Goal: Task Accomplishment & Management: Manage account settings

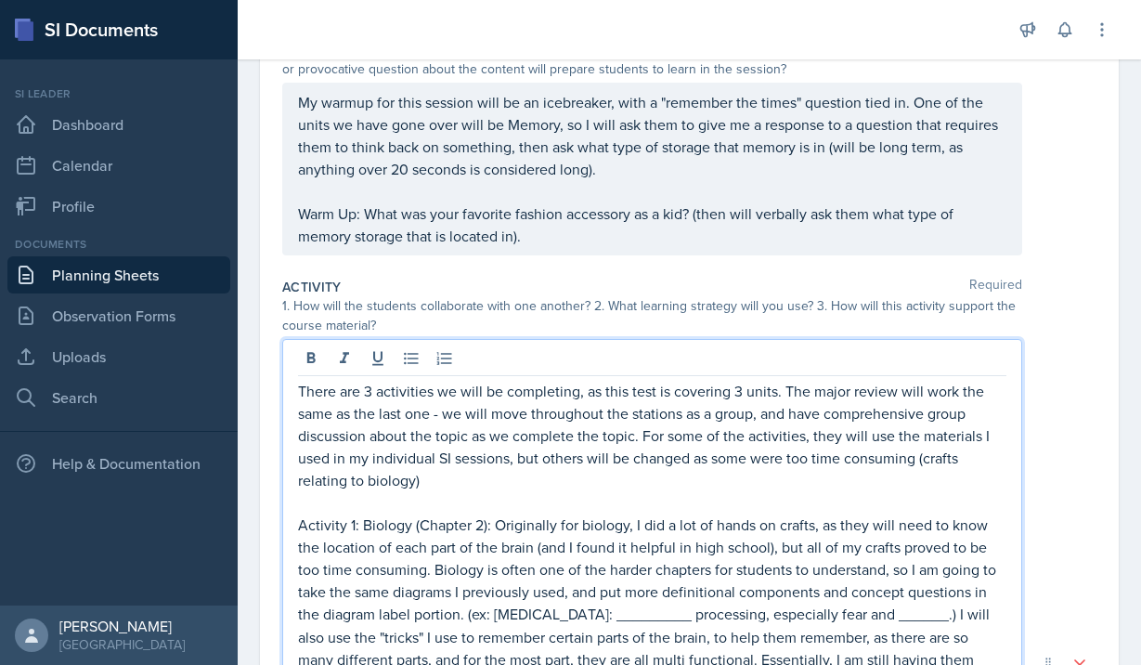
scroll to position [57, 0]
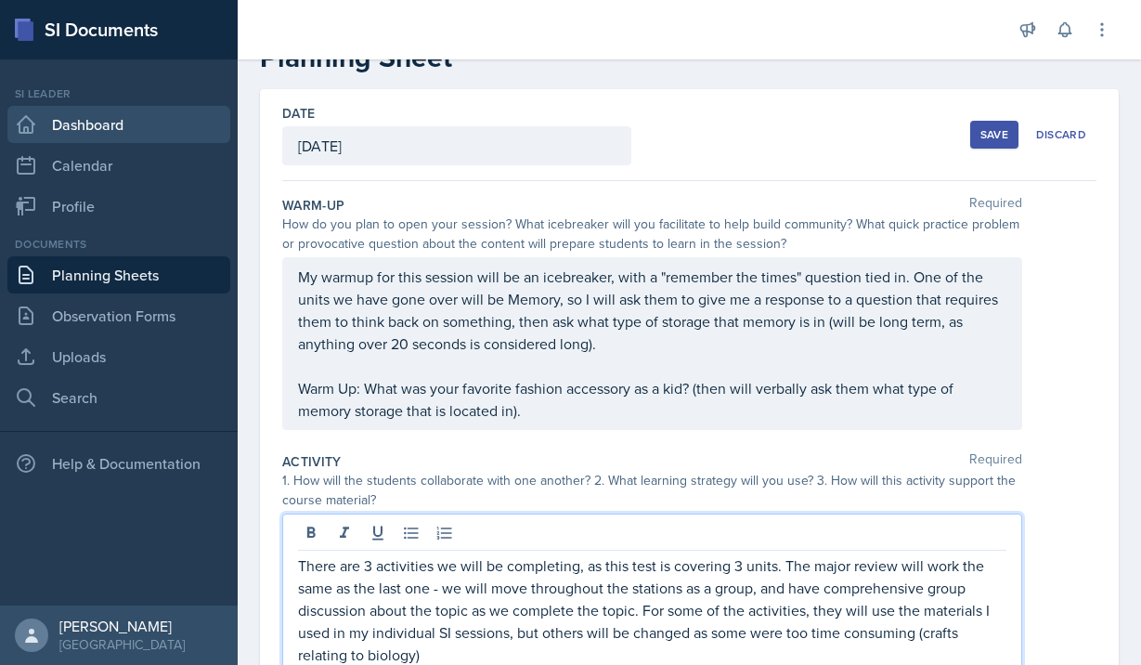
click at [71, 120] on link "Dashboard" at bounding box center [118, 124] width 223 height 37
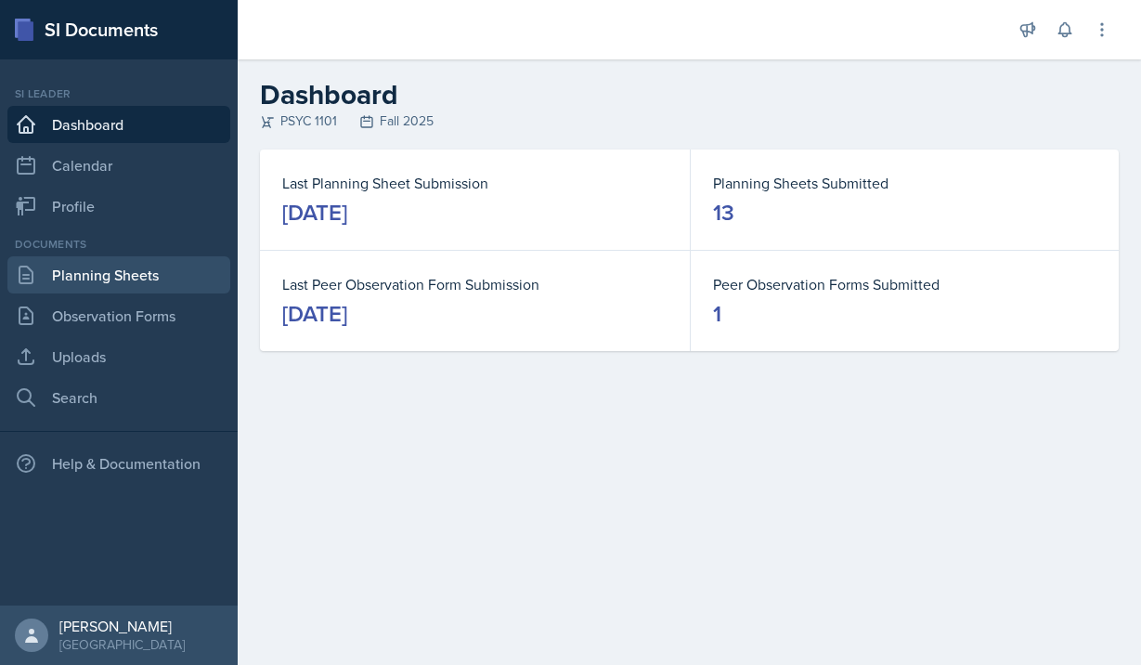
click at [80, 270] on link "Planning Sheets" at bounding box center [118, 274] width 223 height 37
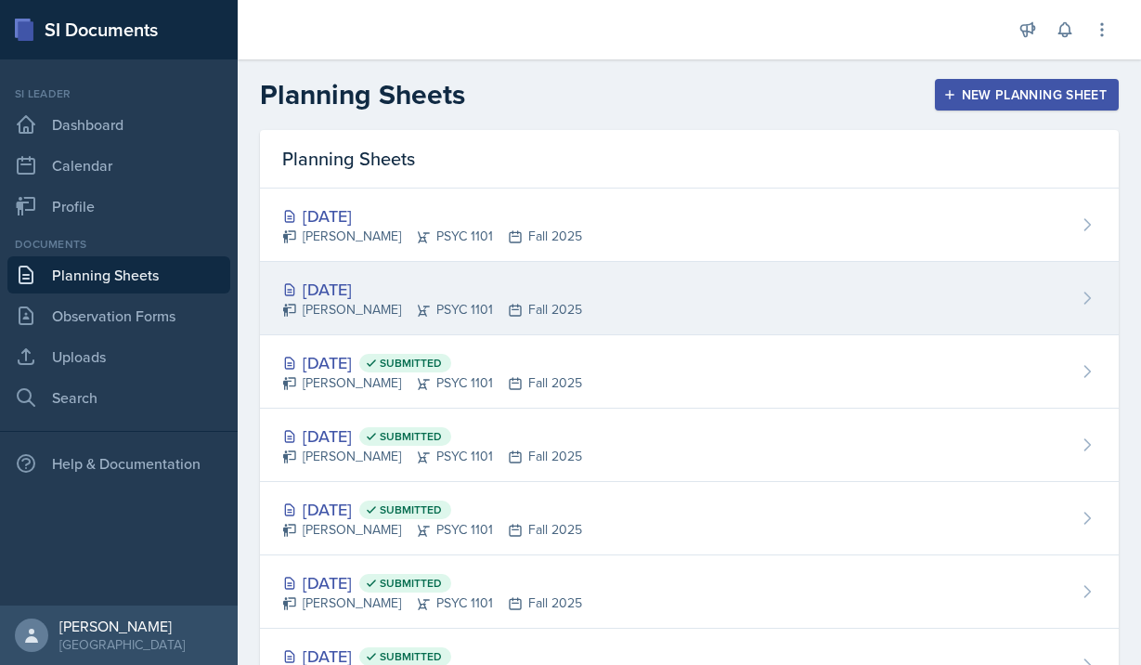
click at [433, 305] on div "[PERSON_NAME] PSYC 1101 Fall 2025" at bounding box center [432, 309] width 300 height 19
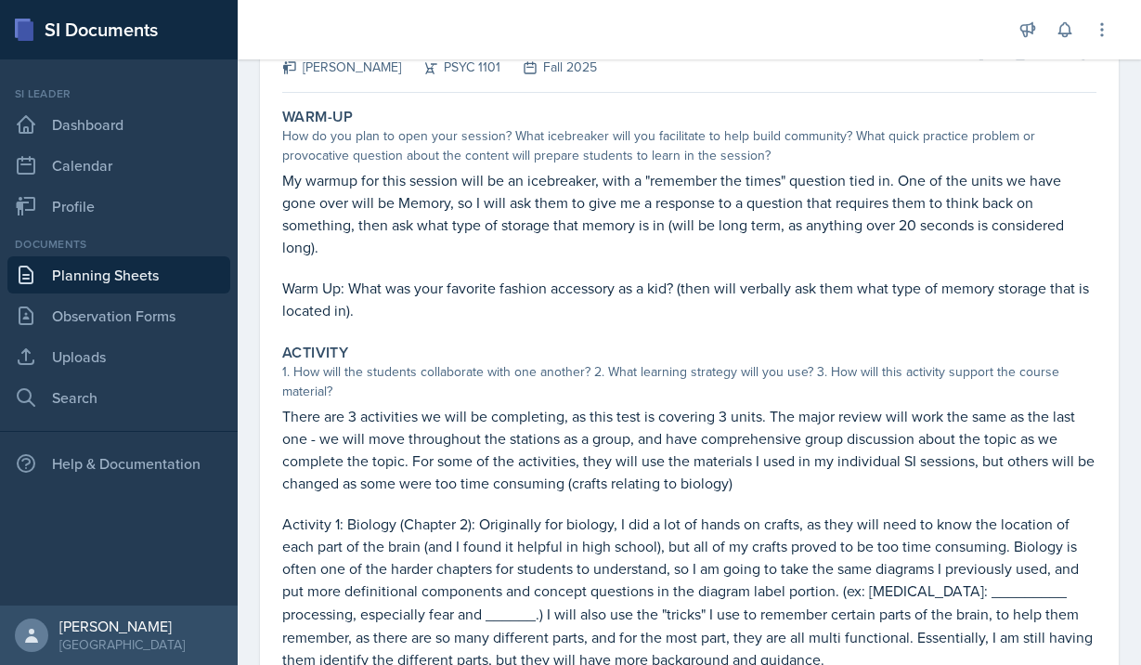
scroll to position [632, 0]
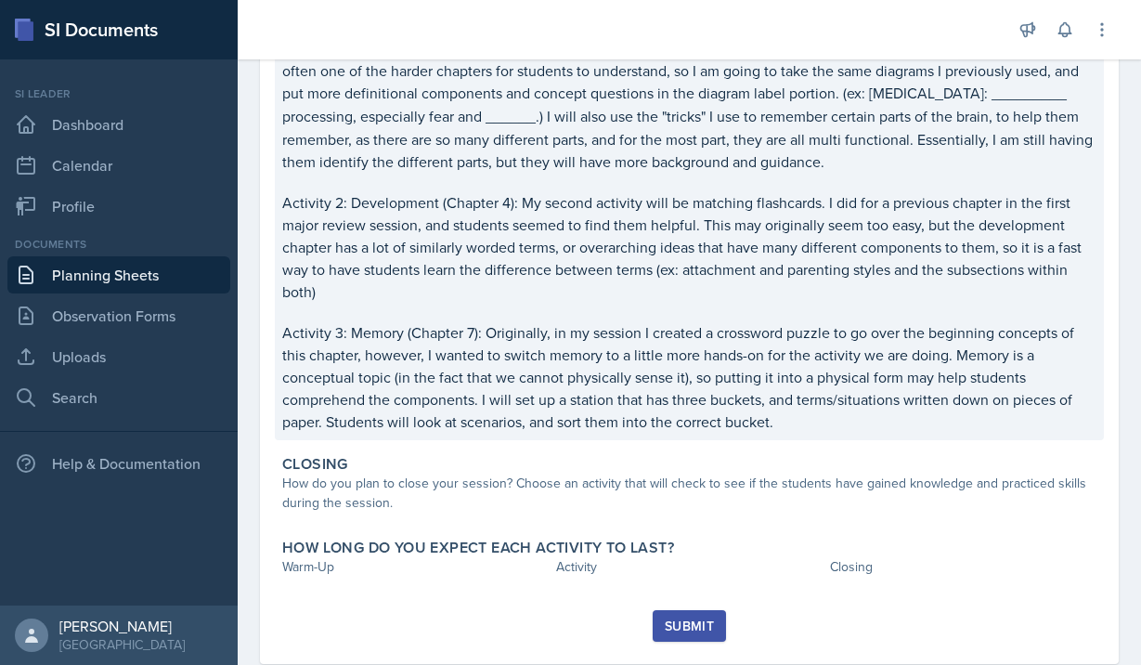
click at [392, 149] on p "Activity 1: Biology (Chapter 2): Originally for biology, I did a lot of hands o…" at bounding box center [689, 94] width 814 height 158
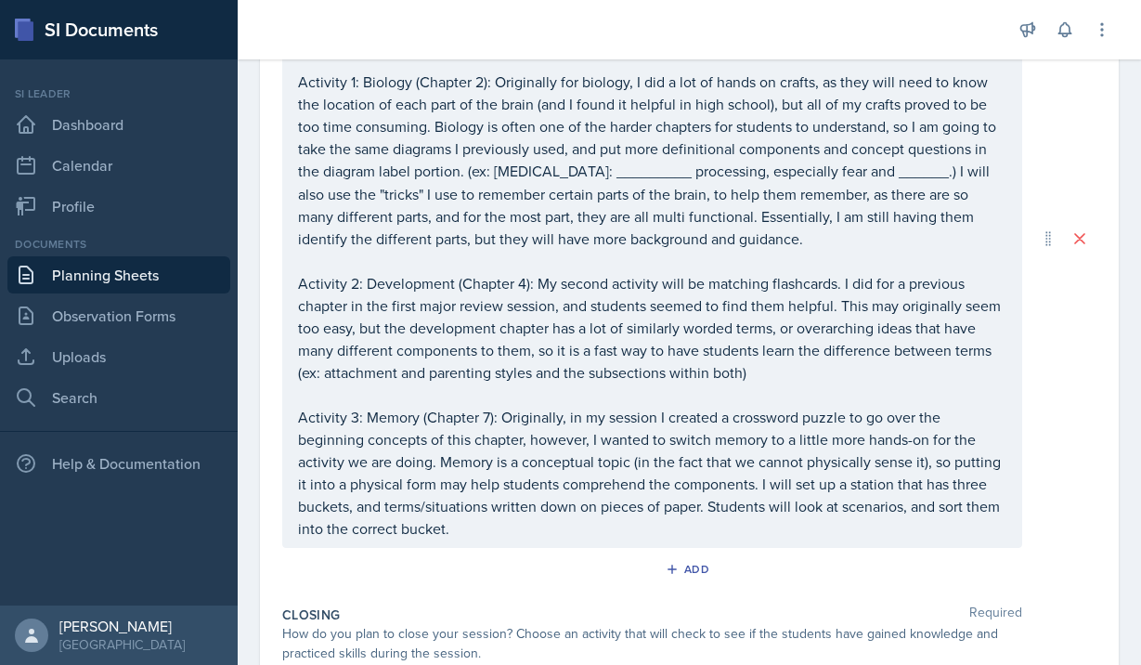
scroll to position [643, 0]
click at [525, 523] on p "Activity 3: Memory (Chapter 7): Originally, in my session I created a crossword…" at bounding box center [652, 471] width 708 height 134
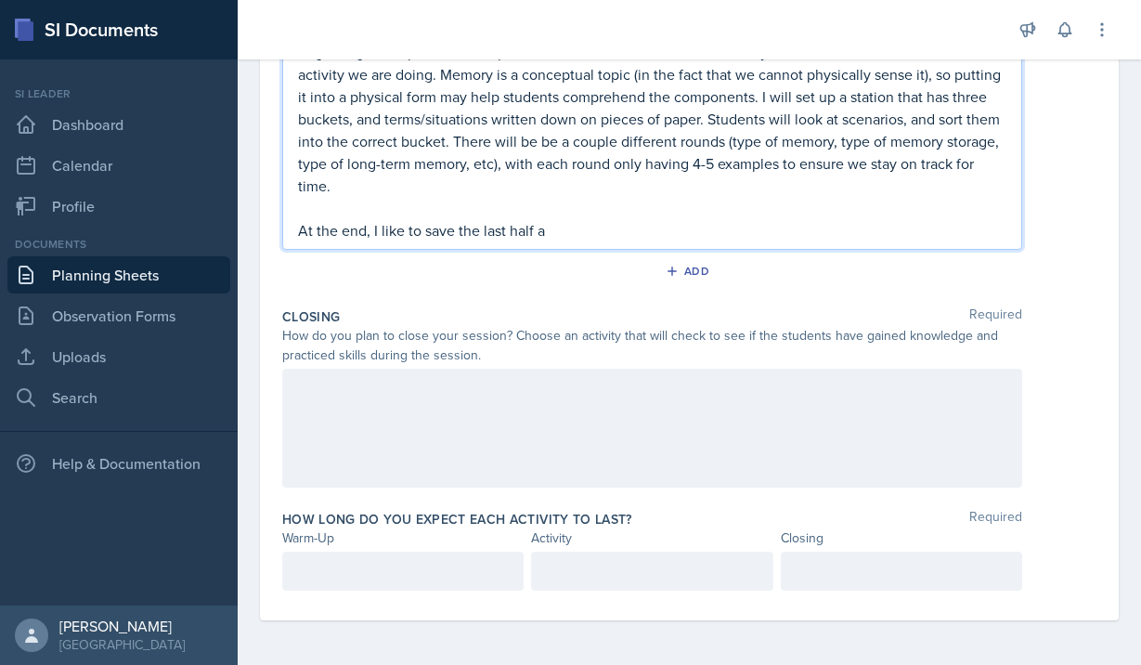
scroll to position [1061, 0]
drag, startPoint x: 446, startPoint y: 233, endPoint x: 289, endPoint y: 217, distance: 158.6
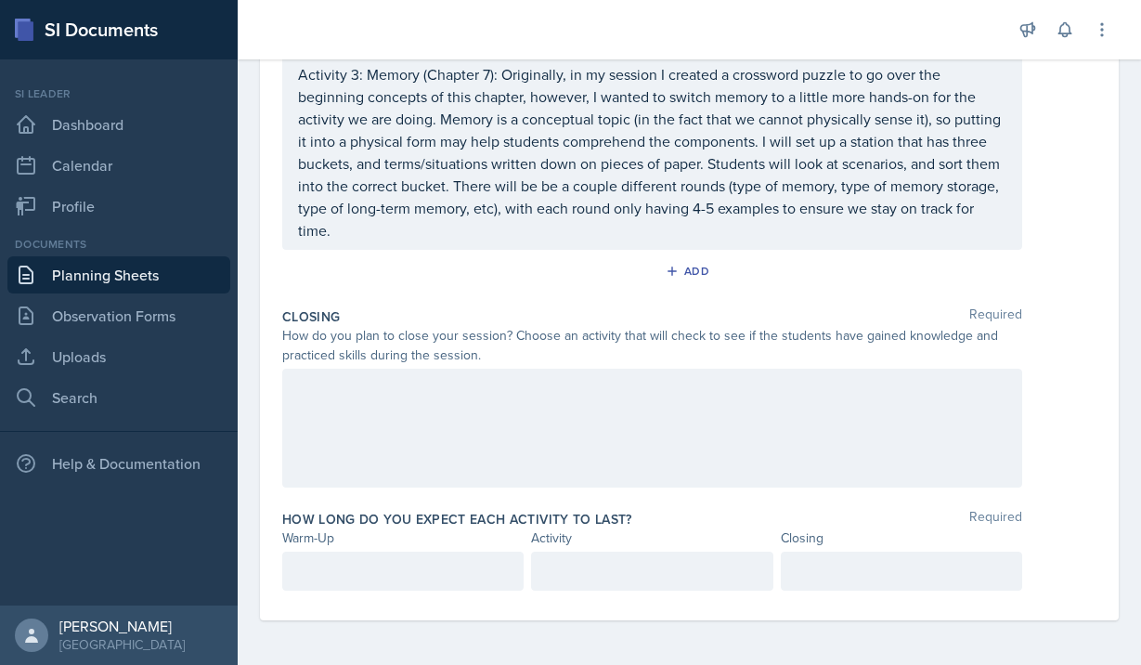
click at [324, 404] on div at bounding box center [652, 427] width 740 height 119
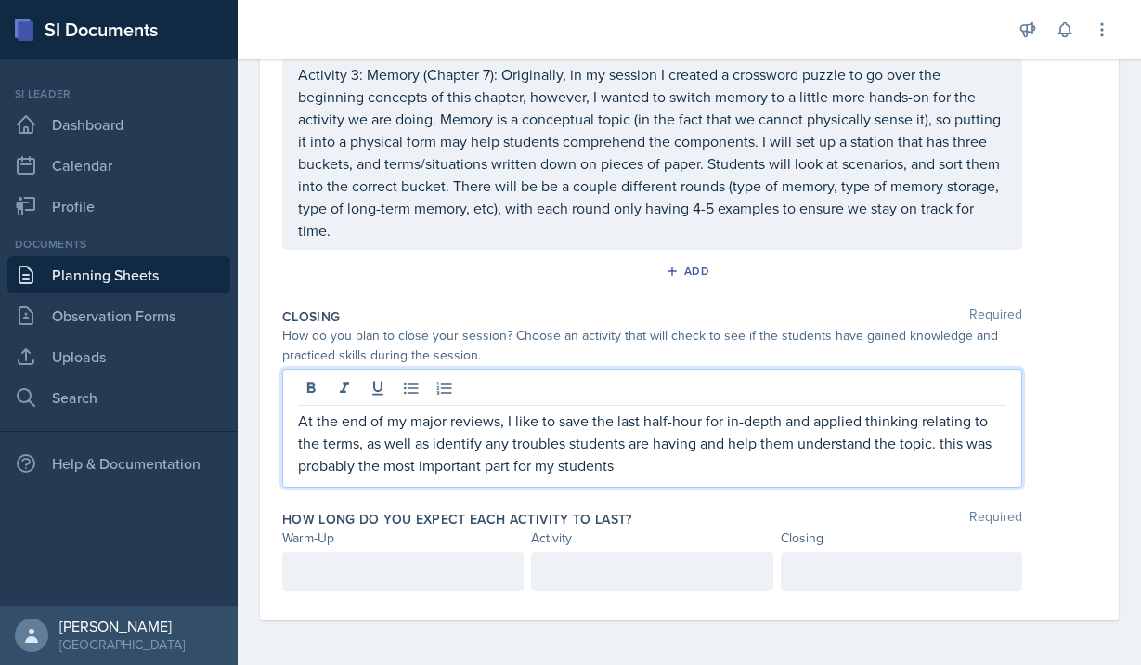
click at [942, 441] on p "At the end of my major reviews, I like to save the last half-hour for in-depth …" at bounding box center [652, 442] width 708 height 67
click at [750, 458] on p "At the end of my major reviews, I like to save the last half-hour for in-depth …" at bounding box center [652, 442] width 708 height 67
click at [443, 575] on div at bounding box center [402, 570] width 241 height 39
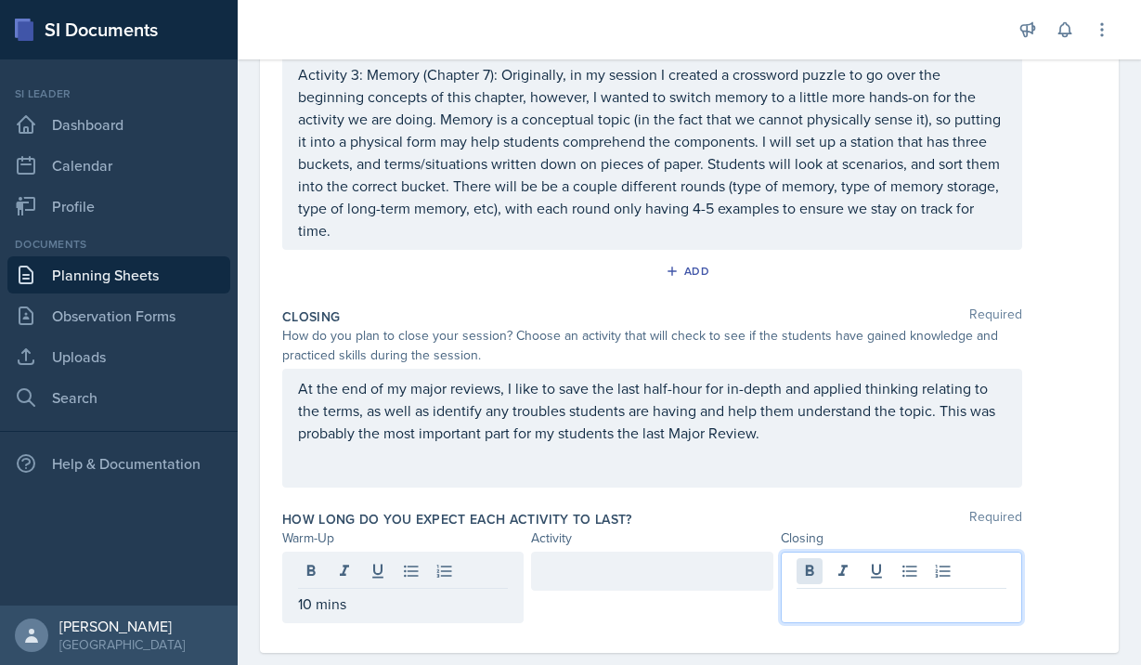
click at [806, 570] on div at bounding box center [901, 586] width 241 height 71
click at [598, 561] on div at bounding box center [651, 570] width 241 height 39
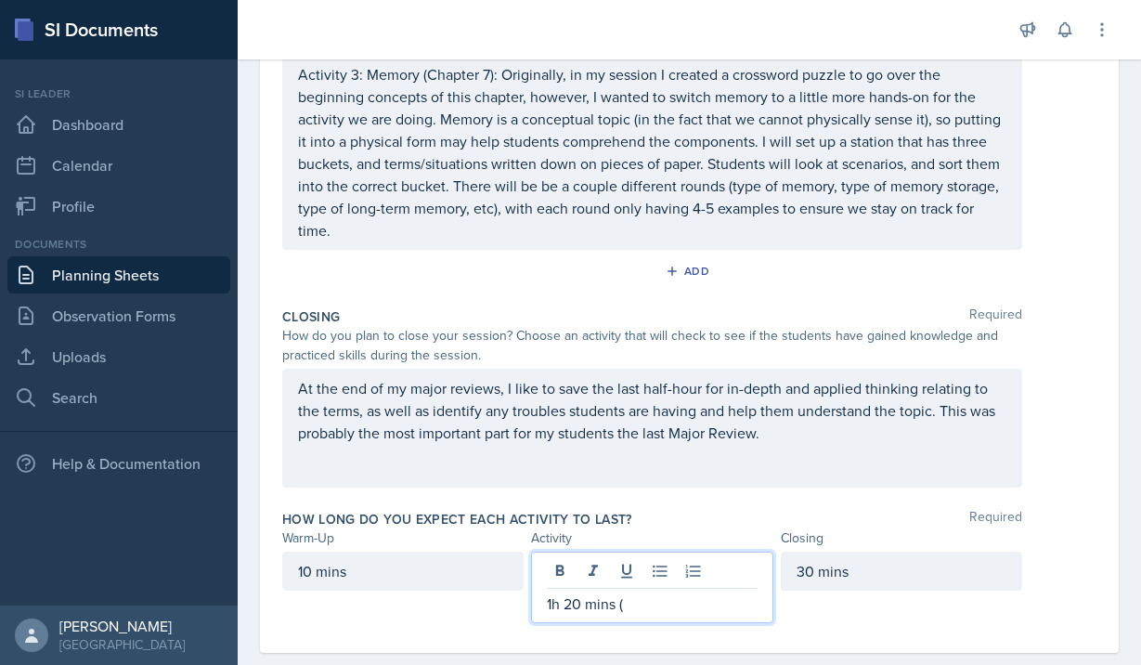
click at [310, 572] on div "10 mins" at bounding box center [402, 570] width 241 height 39
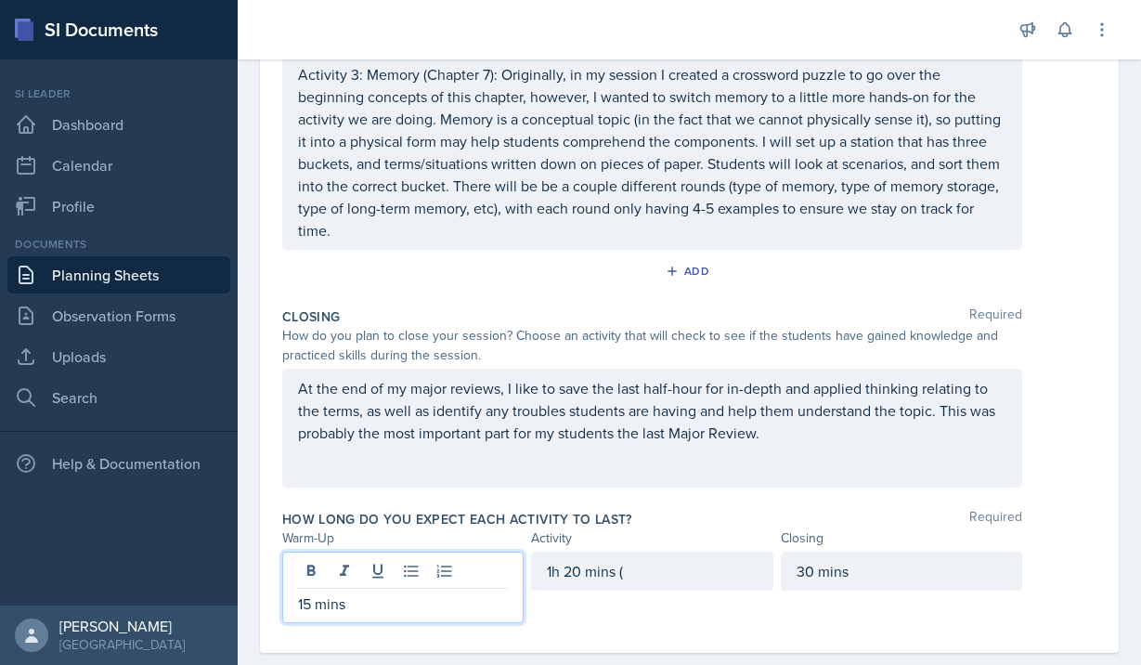
click at [582, 572] on div "1h 20 mins (" at bounding box center [651, 570] width 241 height 39
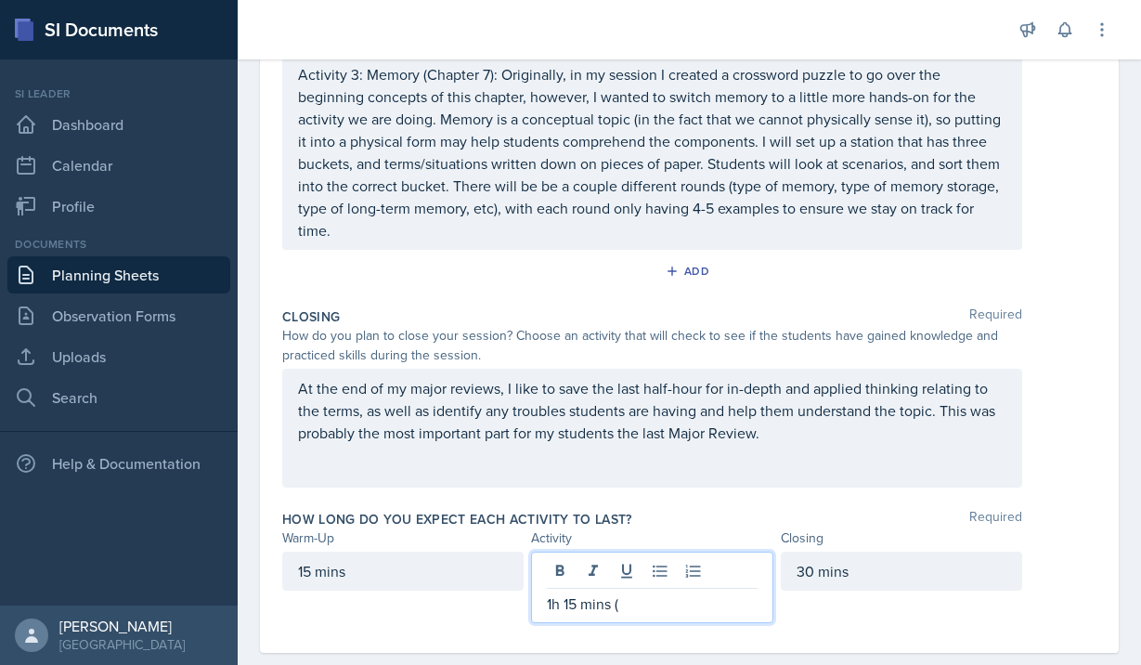
click at [626, 611] on p "1h 15 mins (" at bounding box center [652, 603] width 210 height 22
click at [575, 602] on p "1h 15 mins (25 mins per activity)" at bounding box center [652, 603] width 210 height 22
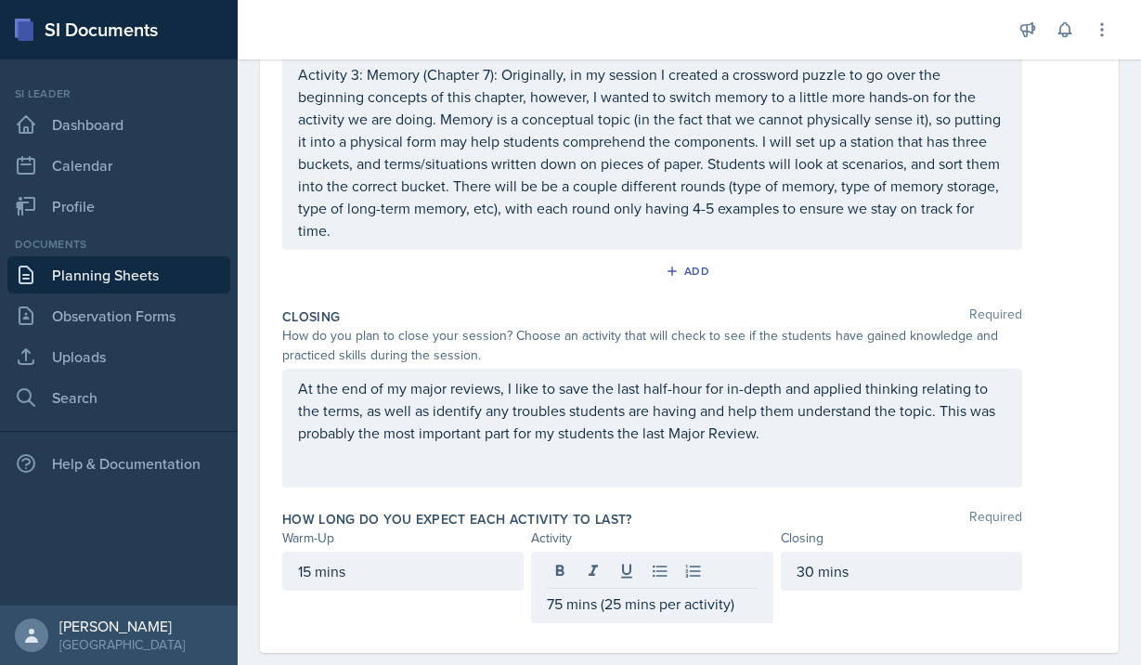
click at [969, 619] on div "30 mins" at bounding box center [901, 586] width 241 height 71
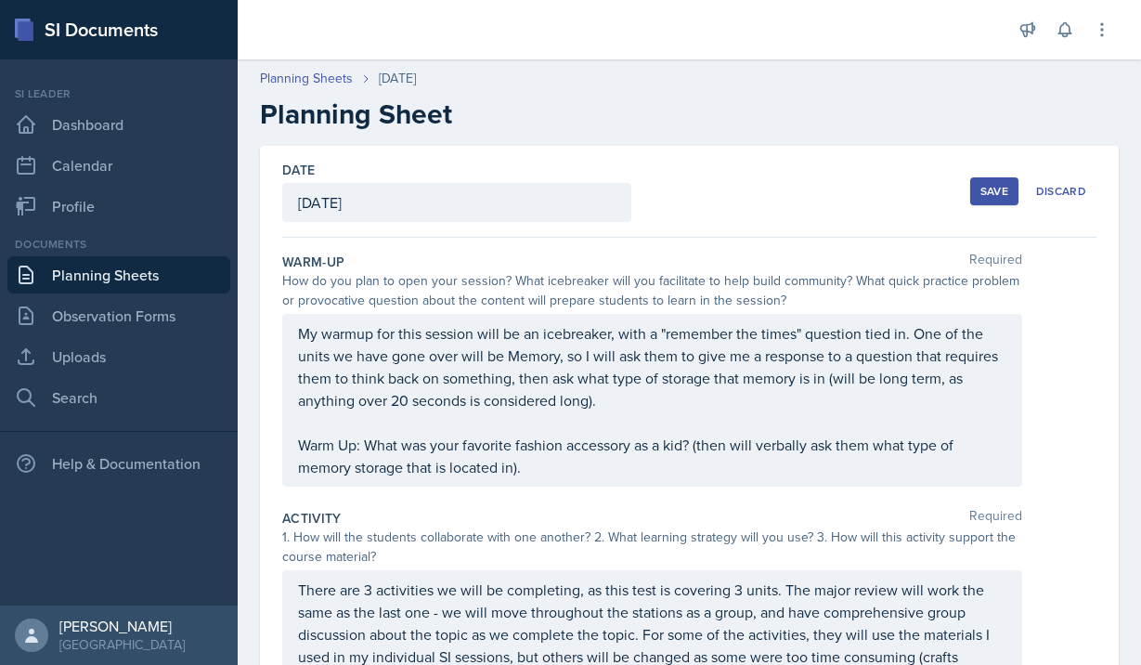
scroll to position [0, 0]
click at [995, 188] on div "Save" at bounding box center [994, 191] width 28 height 15
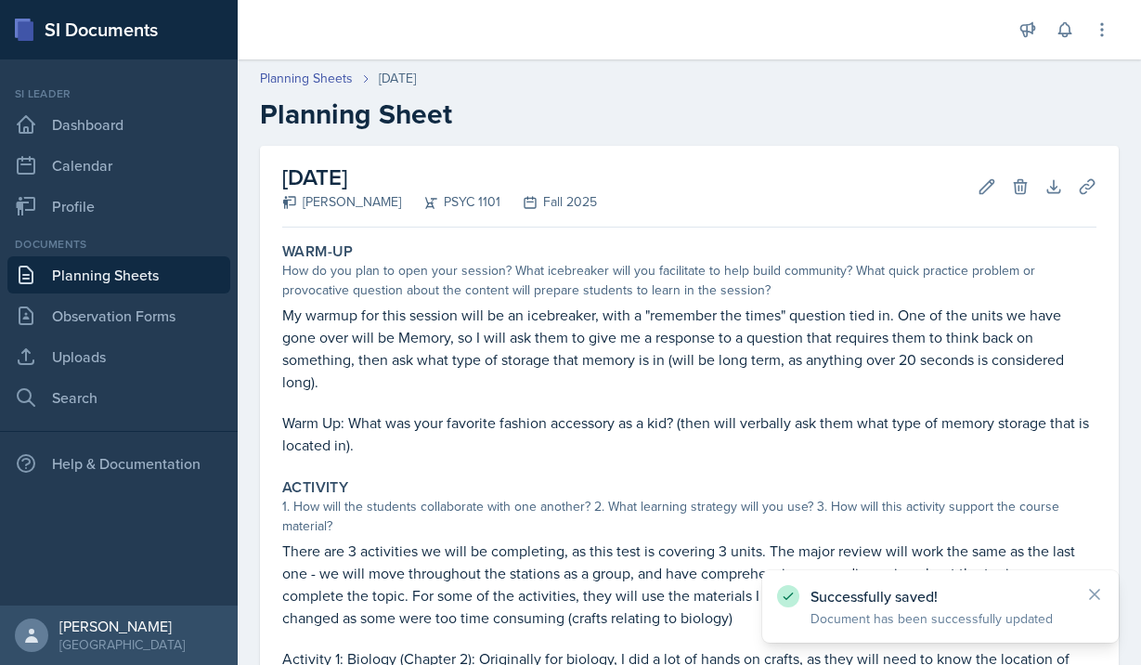
click at [1107, 593] on div "Successfully saved! Document has been successfully updated" at bounding box center [940, 606] width 356 height 72
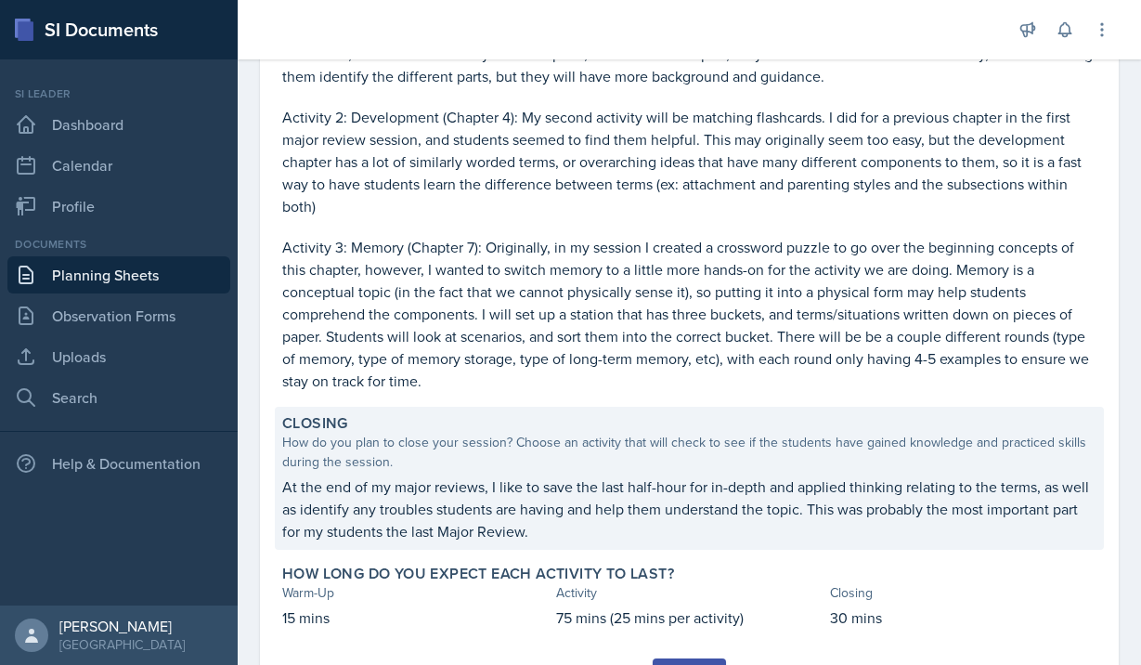
scroll to position [724, 0]
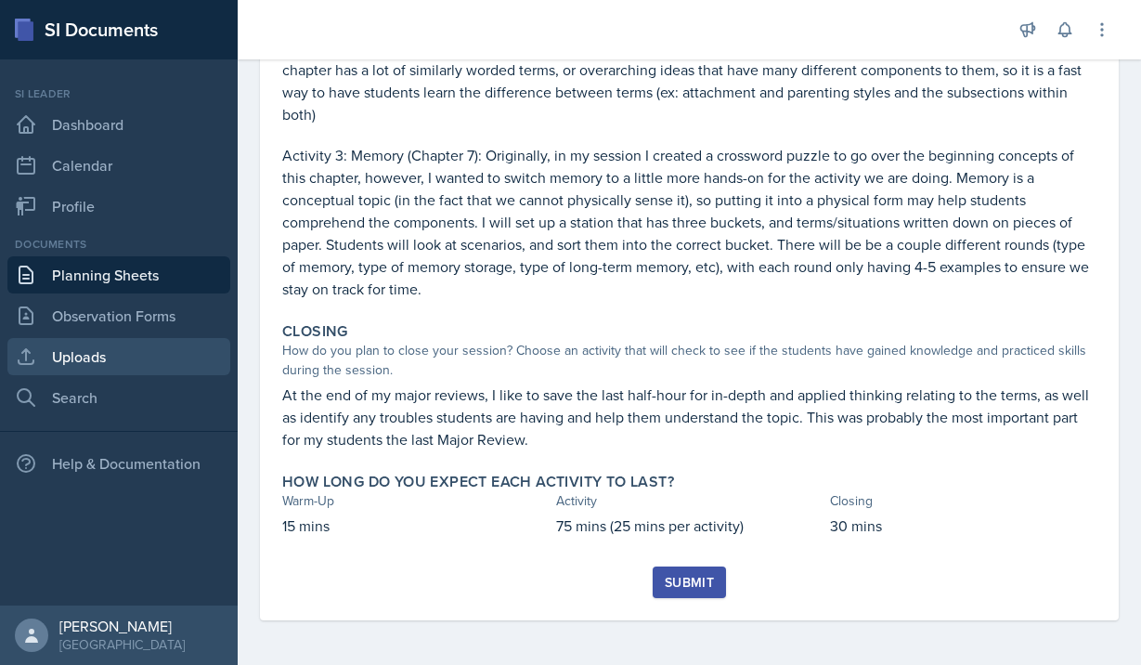
click at [94, 349] on link "Uploads" at bounding box center [118, 356] width 223 height 37
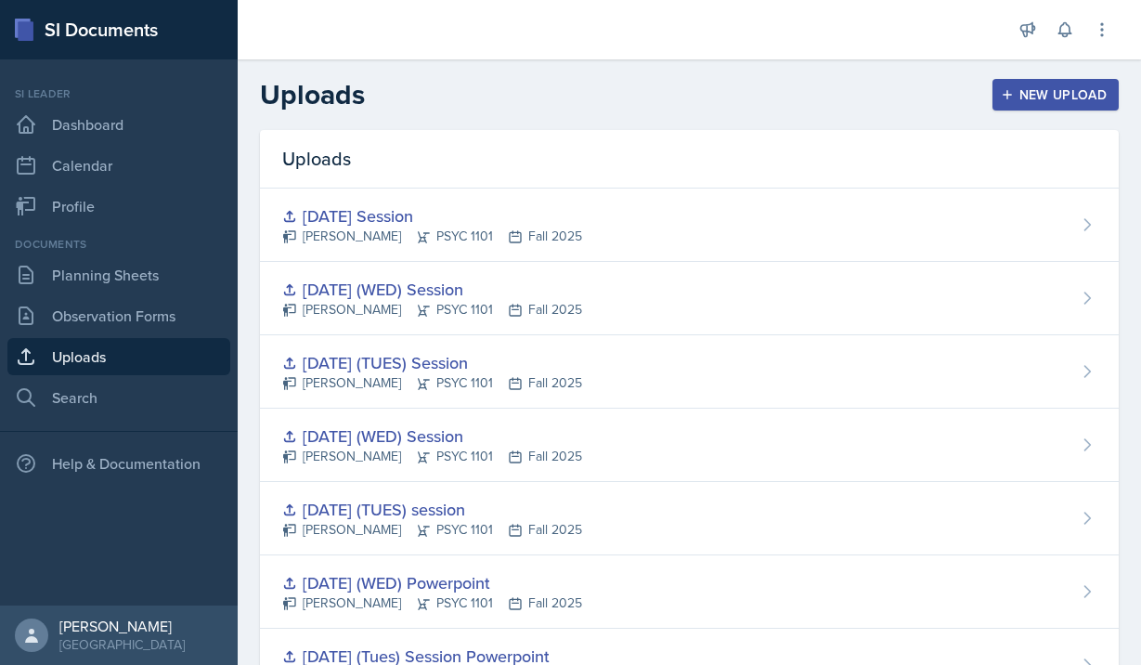
click at [1046, 96] on div "New Upload" at bounding box center [1055, 94] width 103 height 15
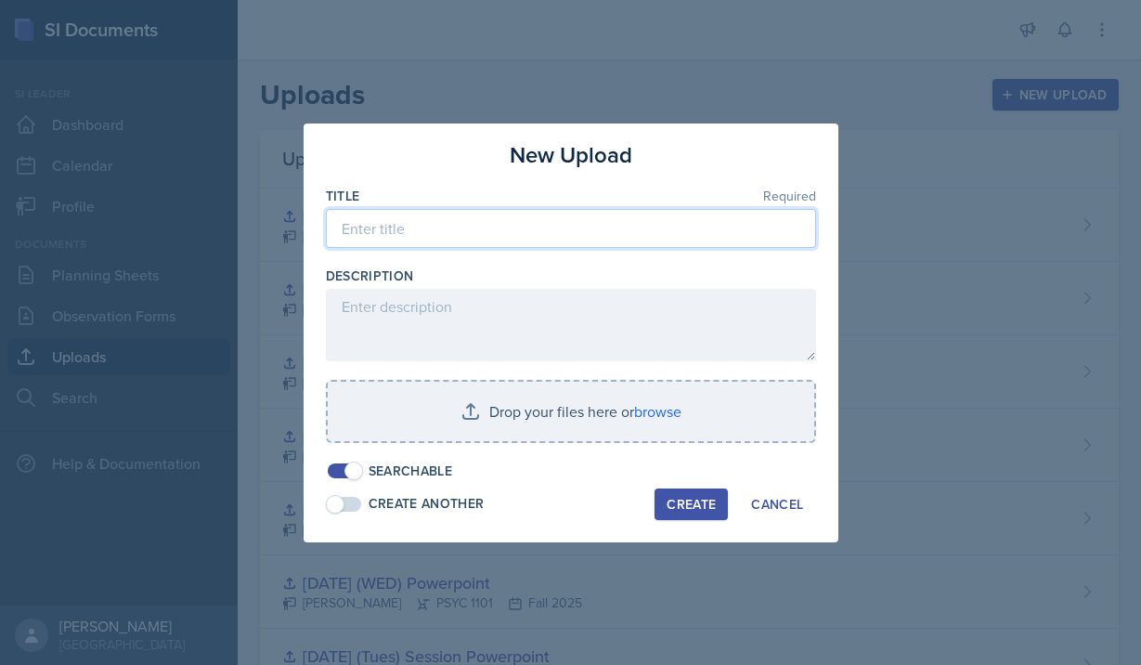
click at [557, 226] on input at bounding box center [571, 228] width 490 height 39
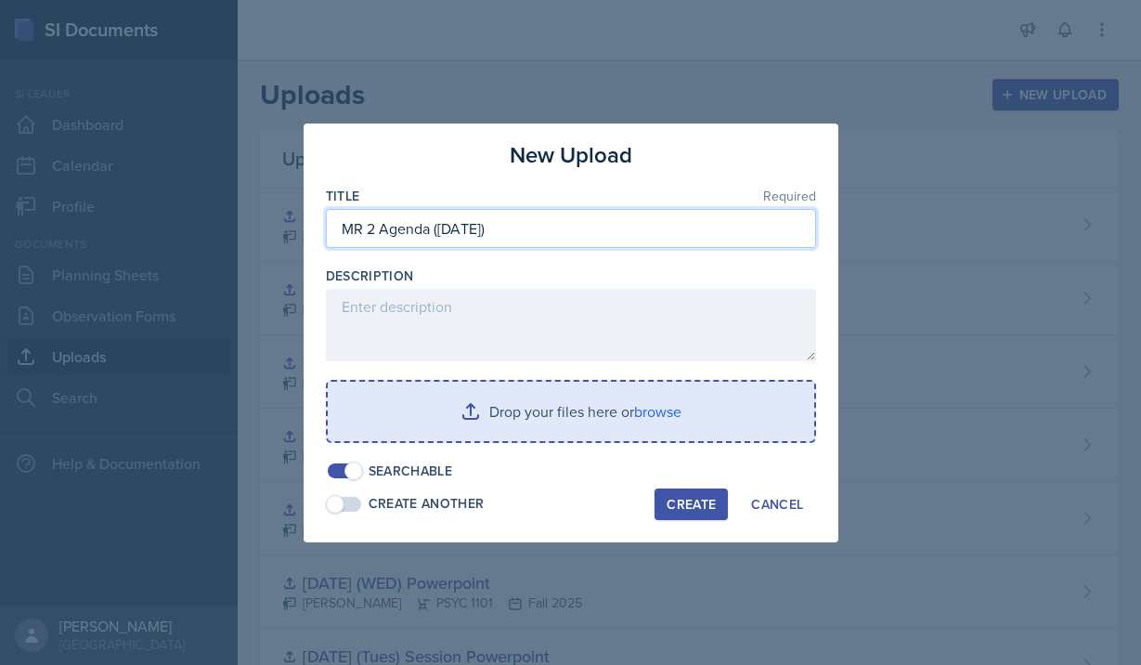
type input "MR 2 Agenda ([DATE])"
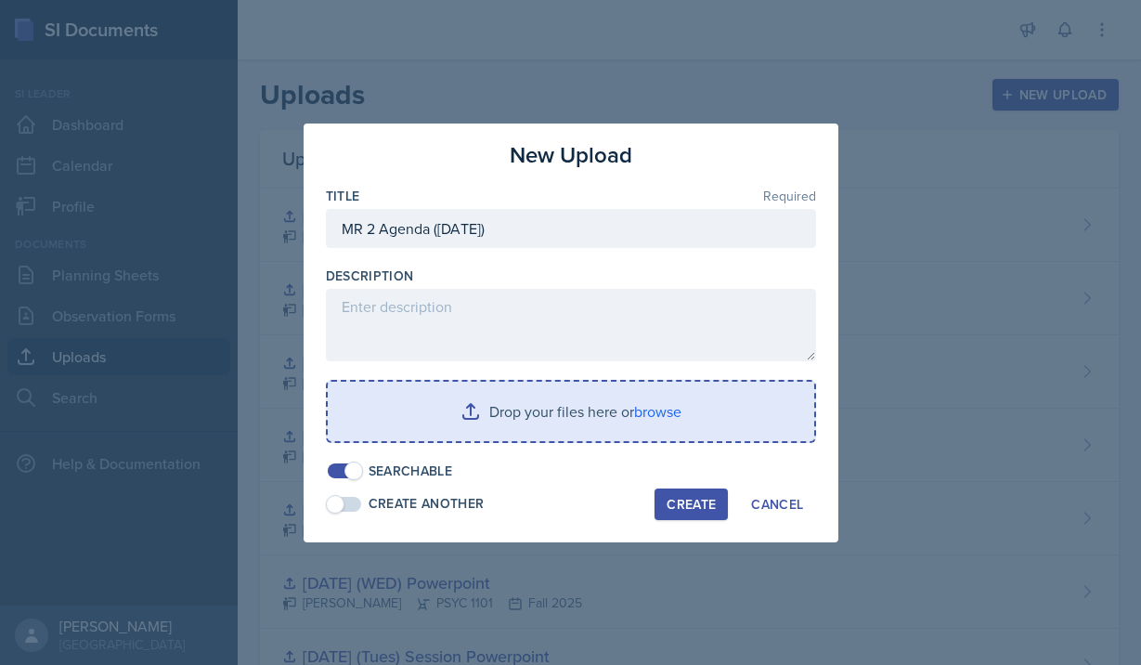
click at [532, 412] on input "file" at bounding box center [571, 410] width 486 height 59
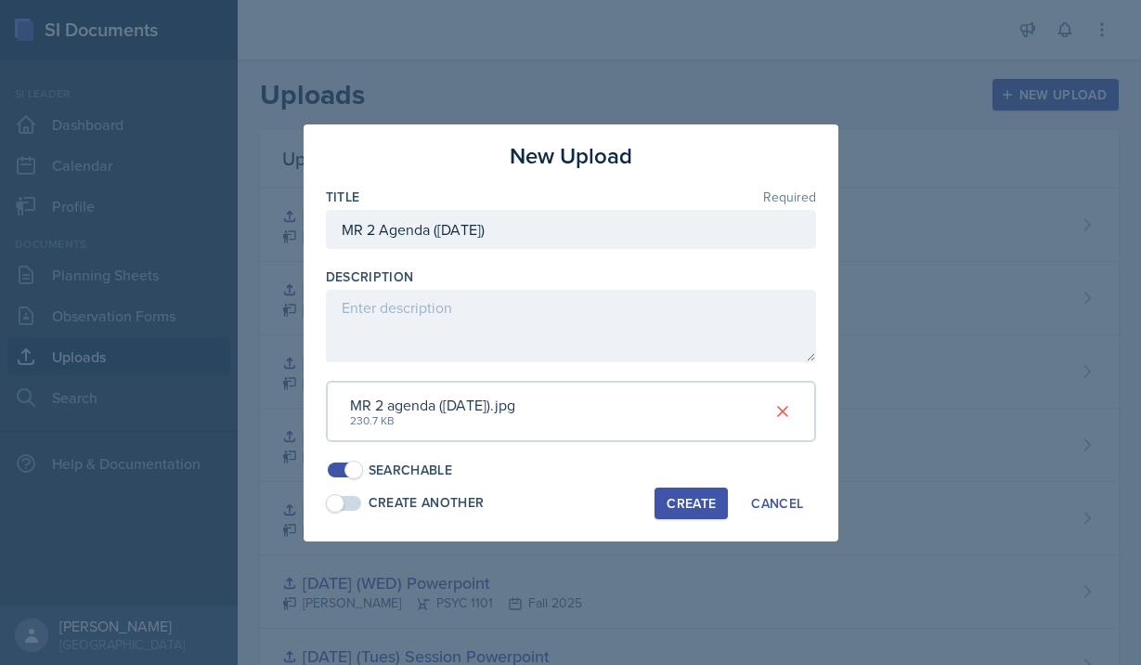
click at [687, 496] on div "Create" at bounding box center [690, 503] width 49 height 15
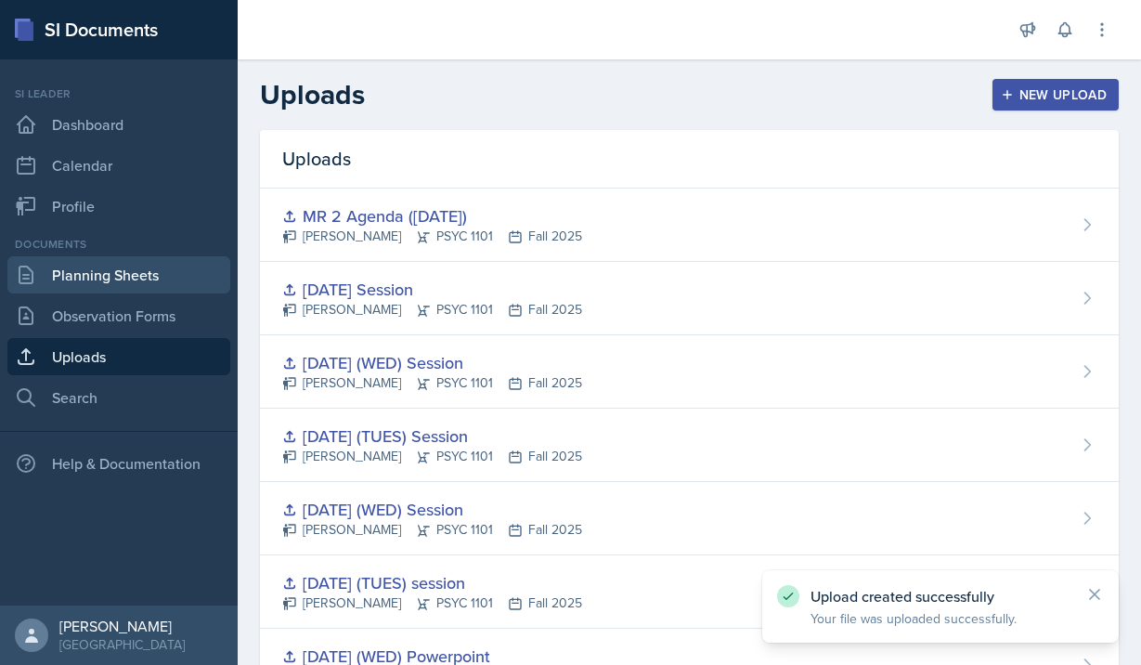
click at [117, 274] on link "Planning Sheets" at bounding box center [118, 274] width 223 height 37
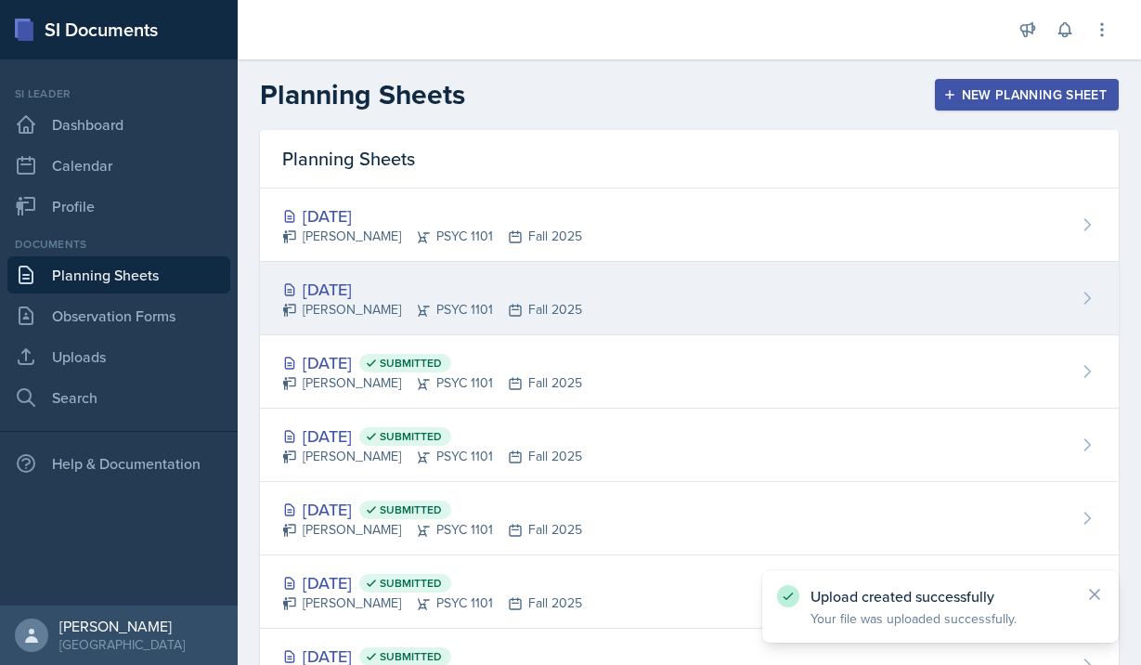
click at [396, 277] on div "[DATE] [PERSON_NAME] PSYC 1101 Fall 2025" at bounding box center [689, 298] width 859 height 73
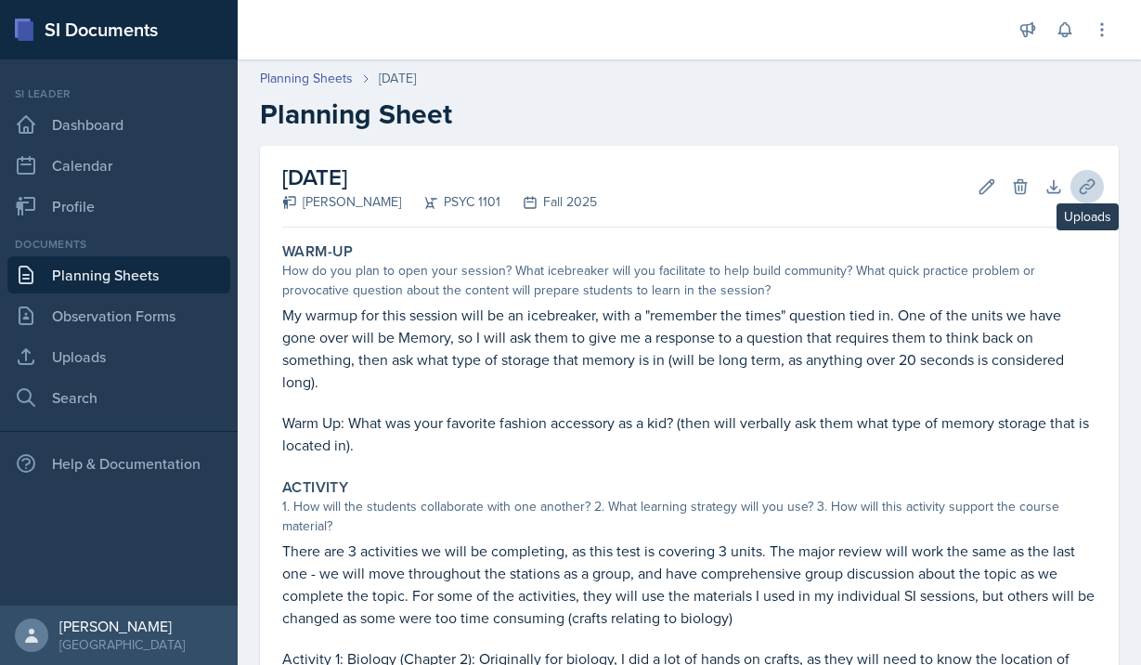
click at [1085, 191] on icon at bounding box center [1087, 186] width 19 height 19
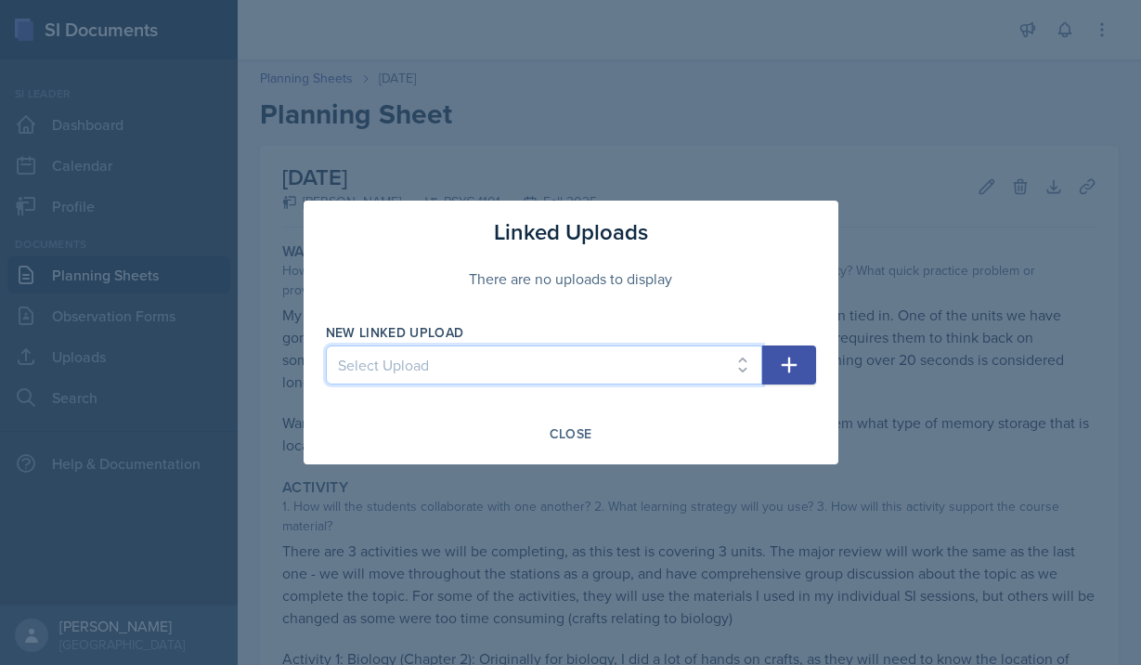
select select "c5ab2b28-b4d0-4258-9d19-e1ea772bffb3"
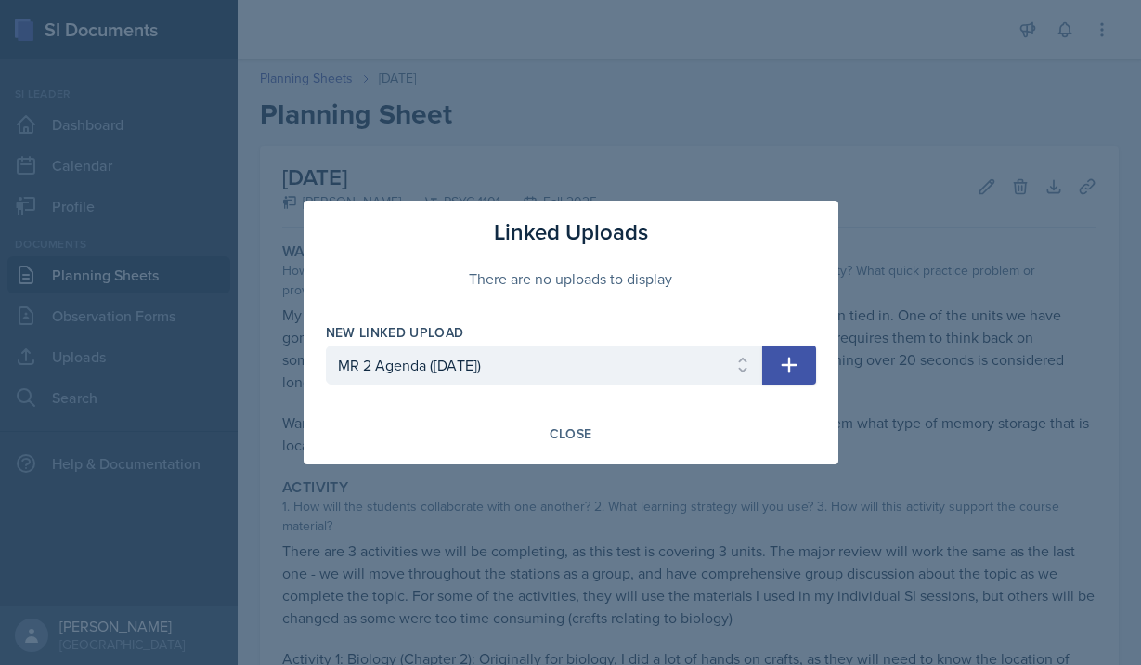
click at [773, 360] on button "button" at bounding box center [789, 364] width 54 height 39
select select
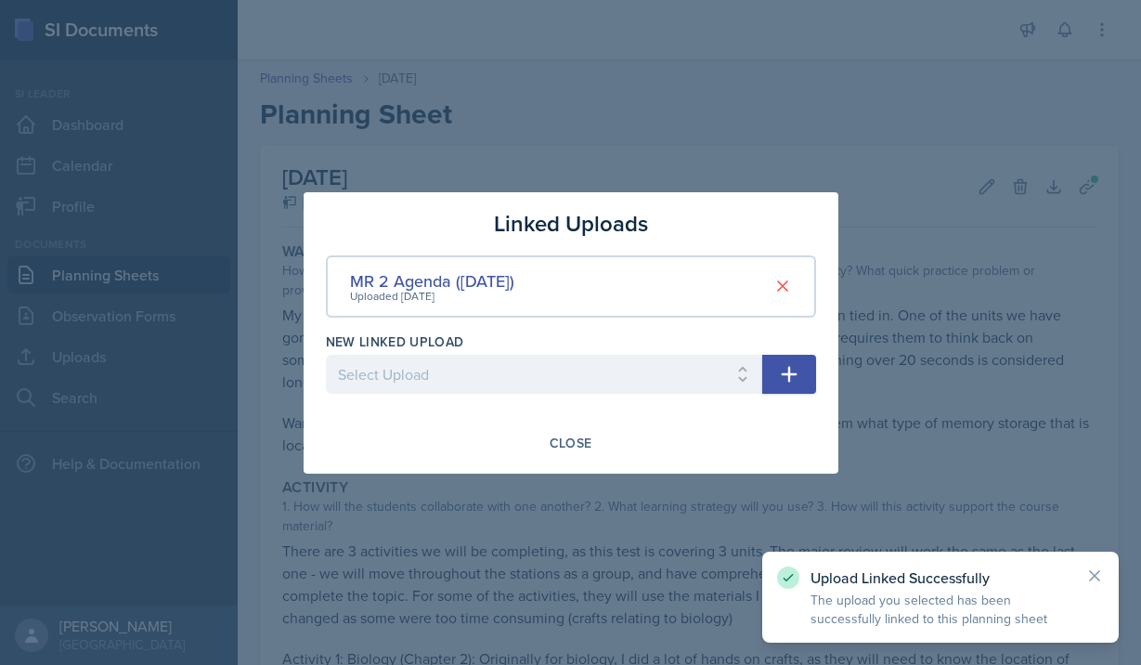
click at [897, 474] on div at bounding box center [570, 332] width 1141 height 665
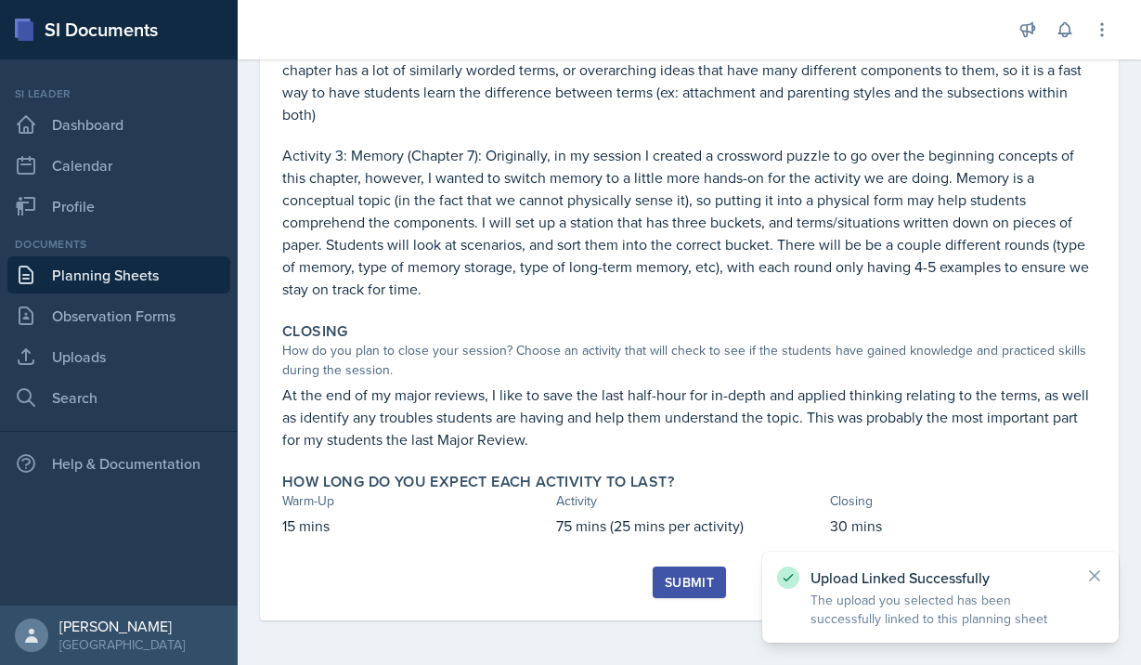
scroll to position [809, 0]
click at [678, 586] on div "Submit" at bounding box center [689, 582] width 49 height 15
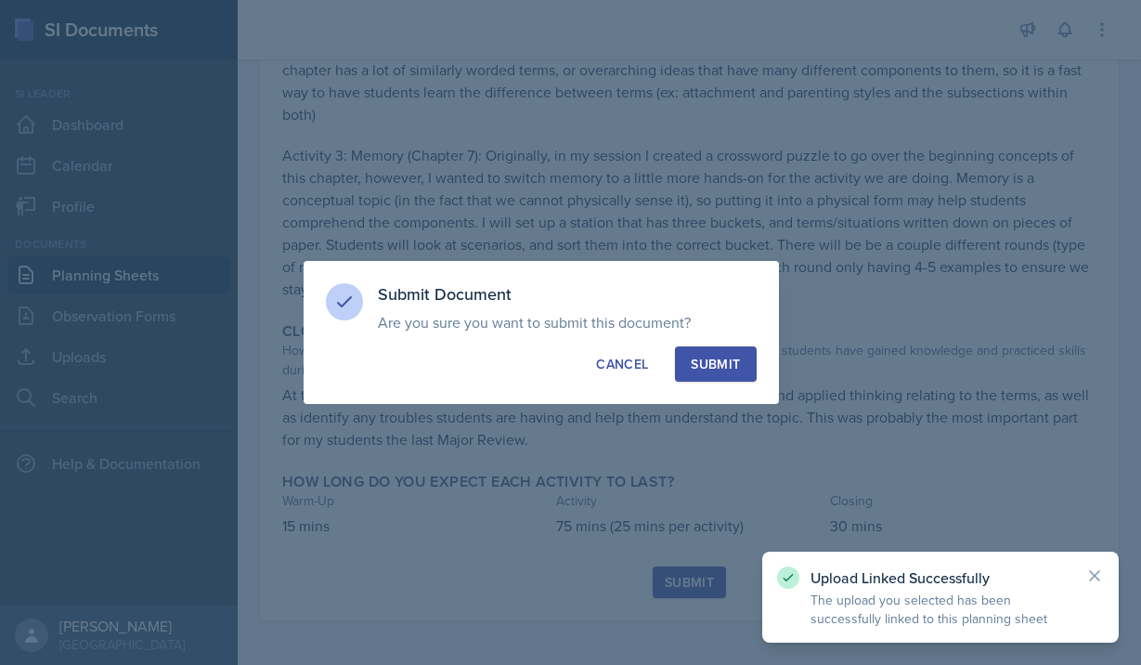
click at [731, 364] on div "Submit" at bounding box center [715, 364] width 49 height 19
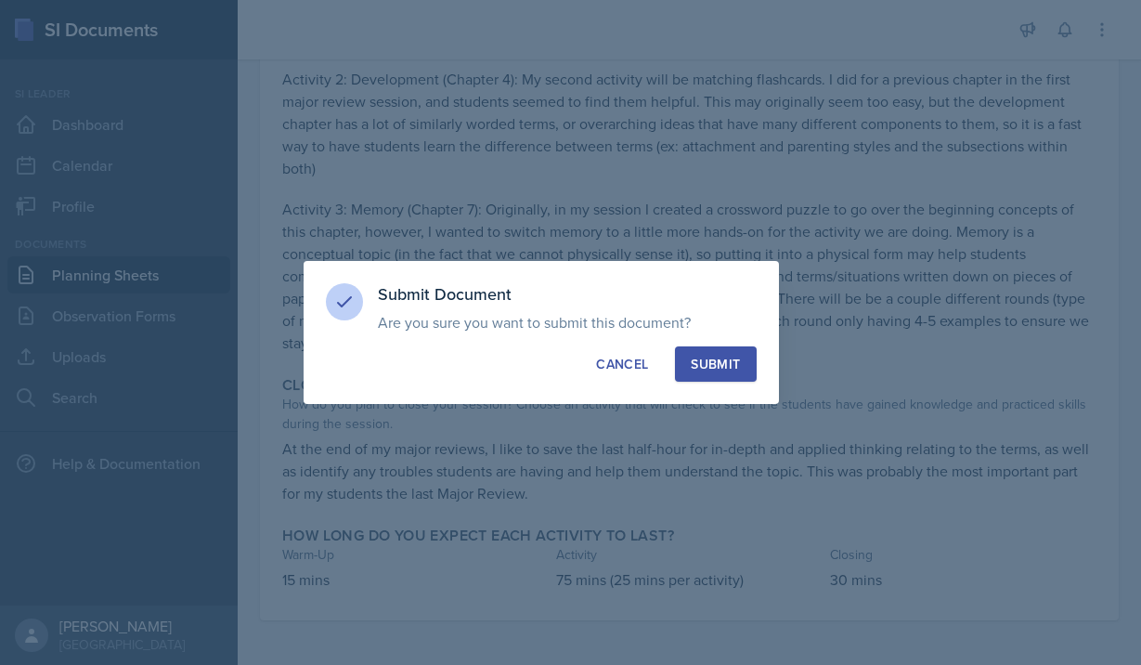
scroll to position [756, 0]
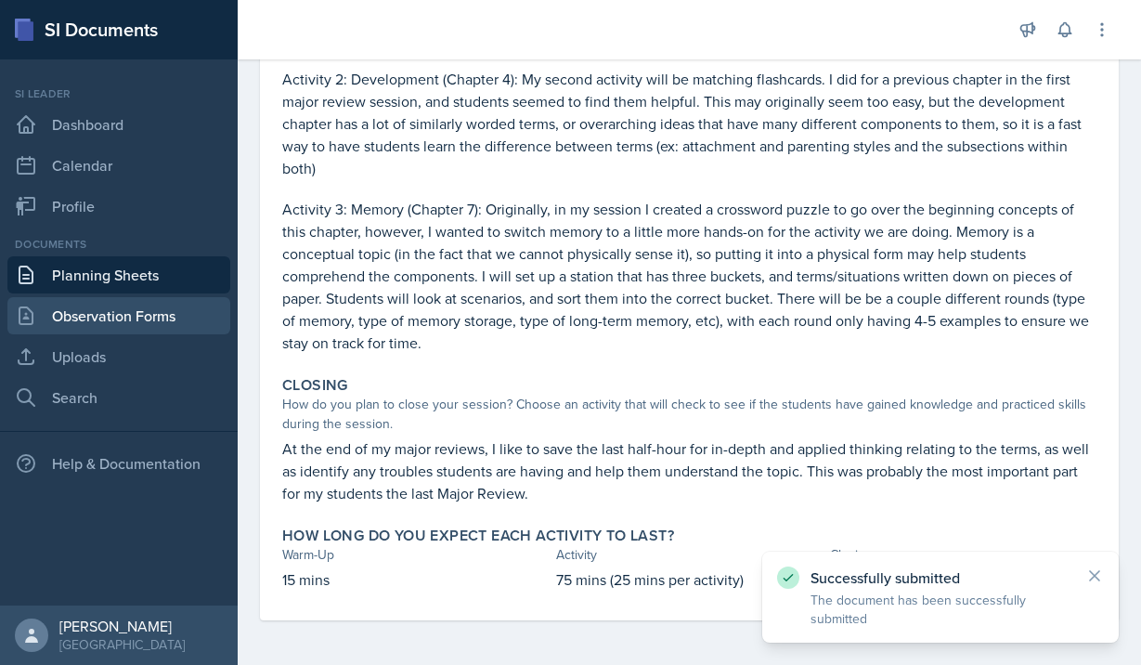
click at [109, 313] on link "Observation Forms" at bounding box center [118, 315] width 223 height 37
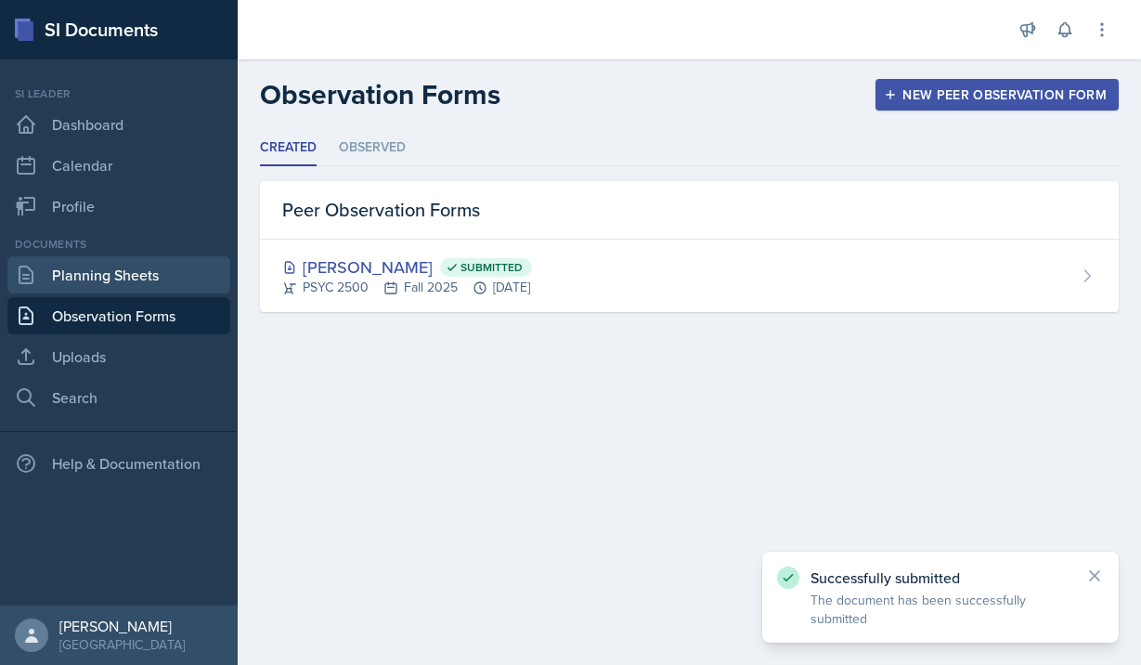
click at [118, 273] on link "Planning Sheets" at bounding box center [118, 274] width 223 height 37
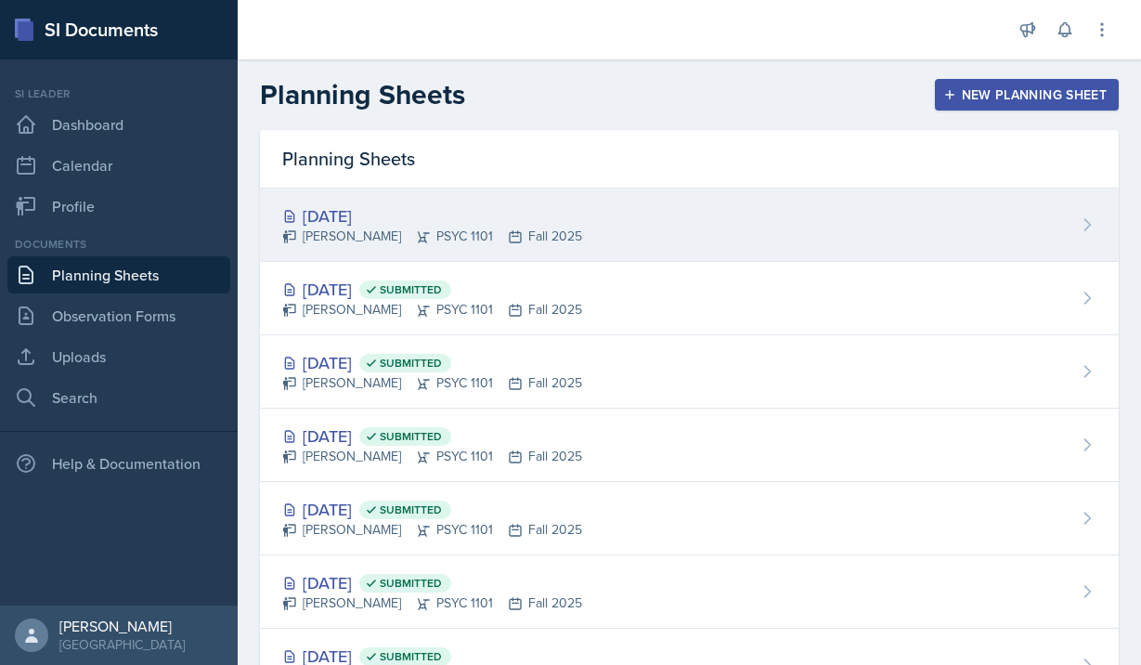
click at [399, 217] on div "[DATE]" at bounding box center [432, 215] width 300 height 25
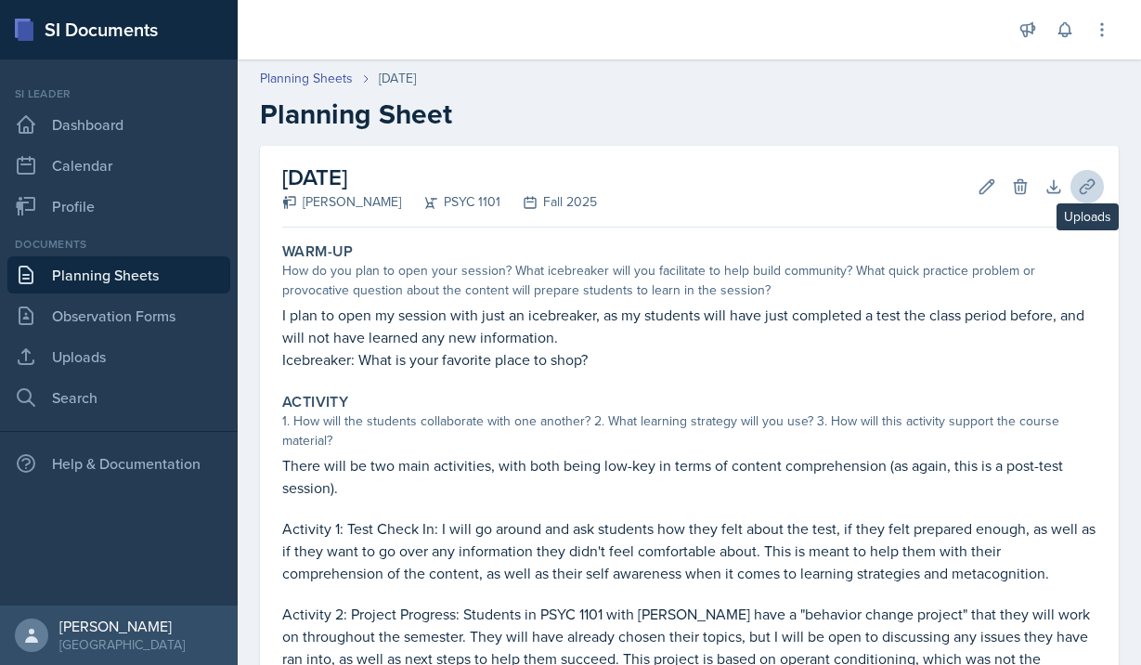
click at [1090, 183] on icon at bounding box center [1087, 186] width 19 height 19
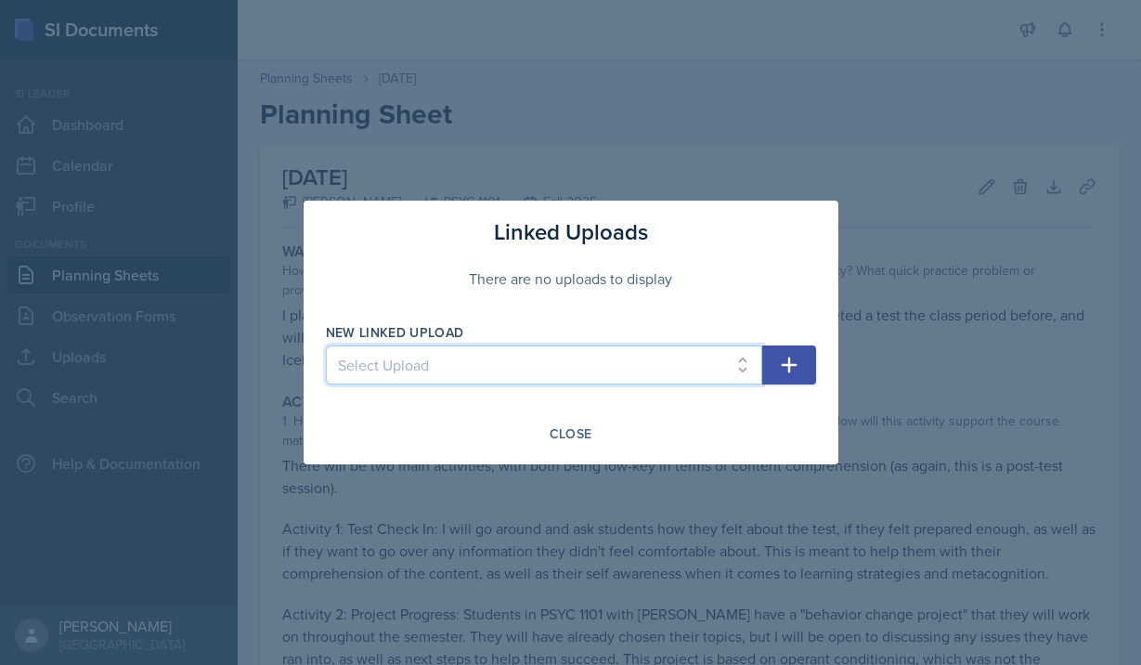
select select "37a4af3e-2807-417e-9d0a-63645312aed4"
click at [787, 359] on icon "button" at bounding box center [789, 365] width 22 height 22
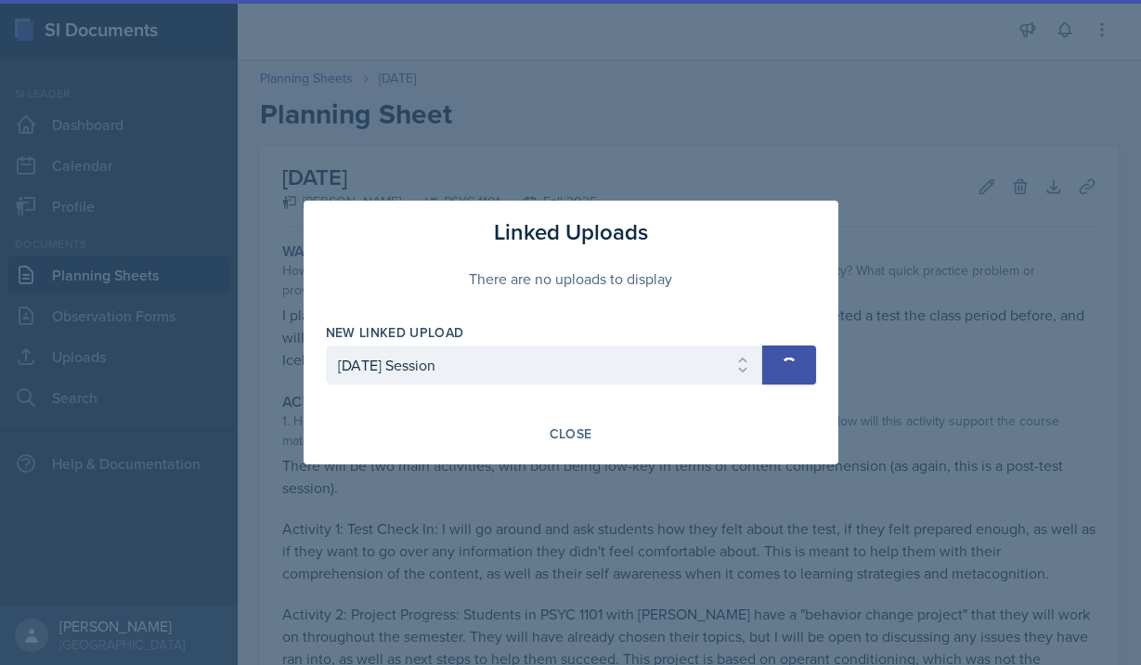
select select
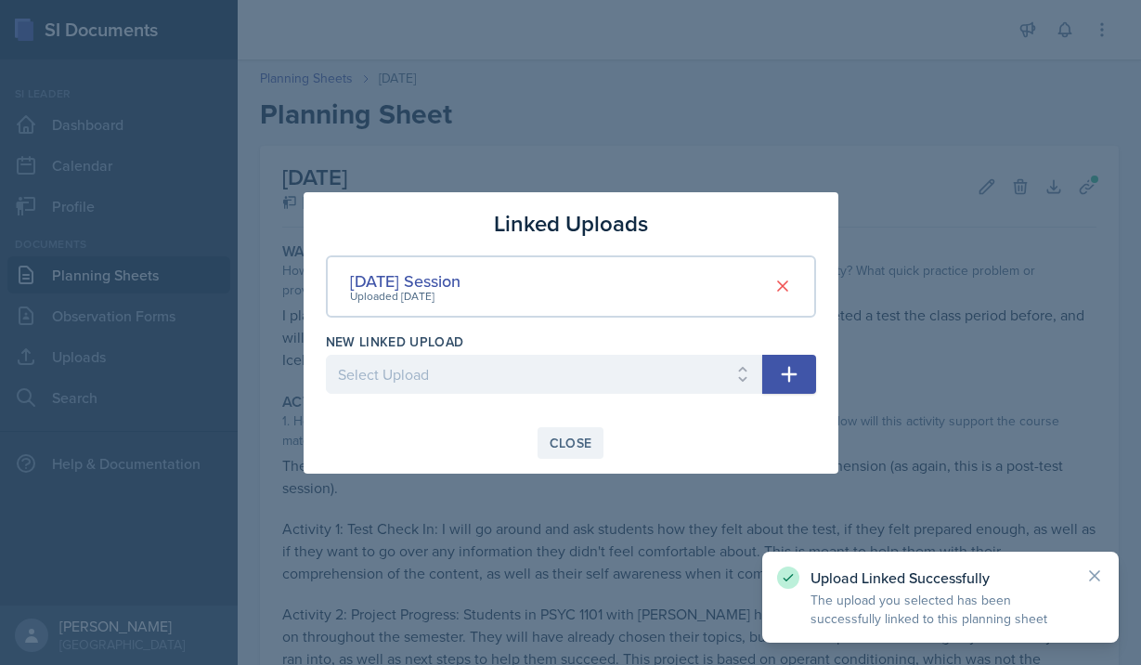
click at [565, 431] on button "Close" at bounding box center [570, 443] width 67 height 32
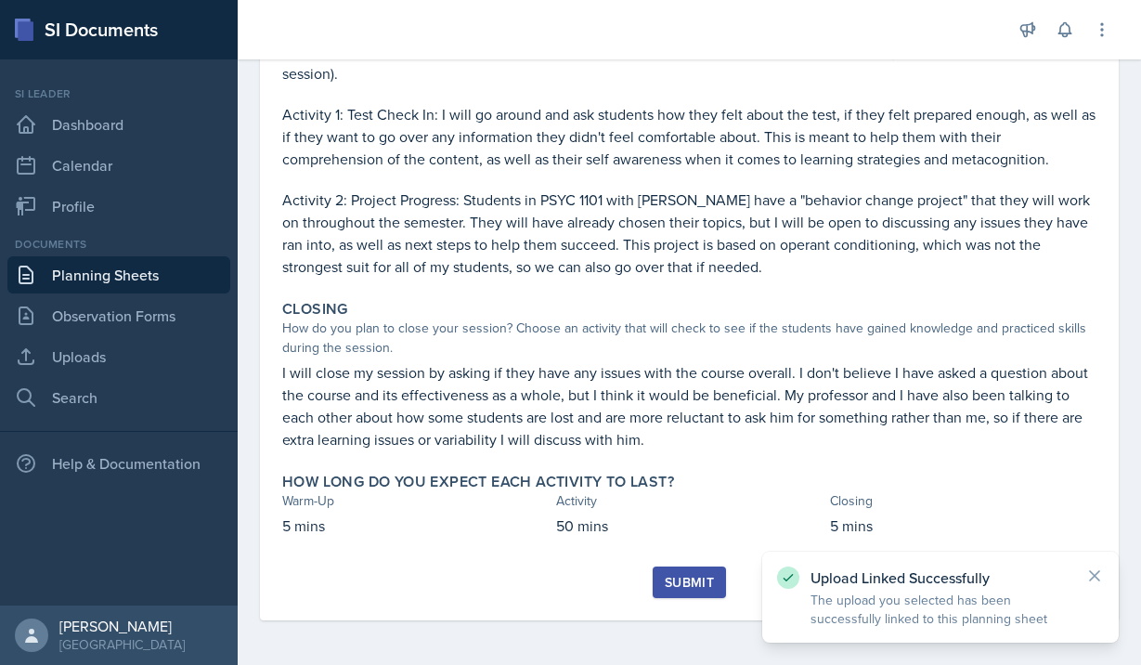
scroll to position [414, 0]
click at [676, 578] on div "Submit" at bounding box center [689, 582] width 49 height 15
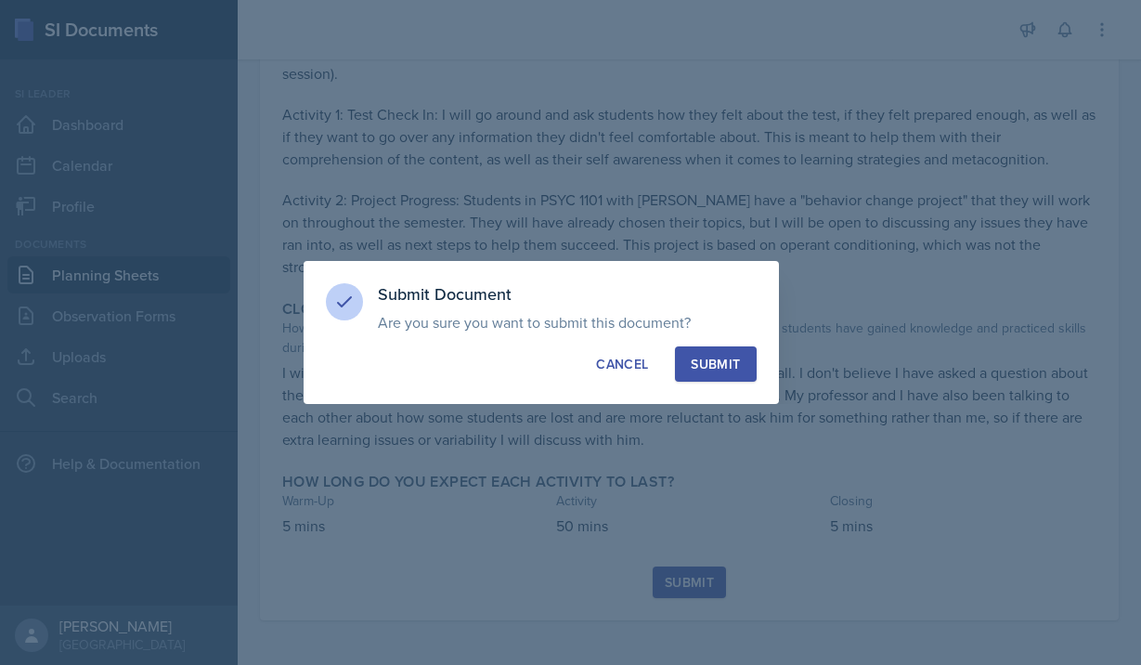
click at [700, 361] on div "Submit" at bounding box center [715, 364] width 49 height 19
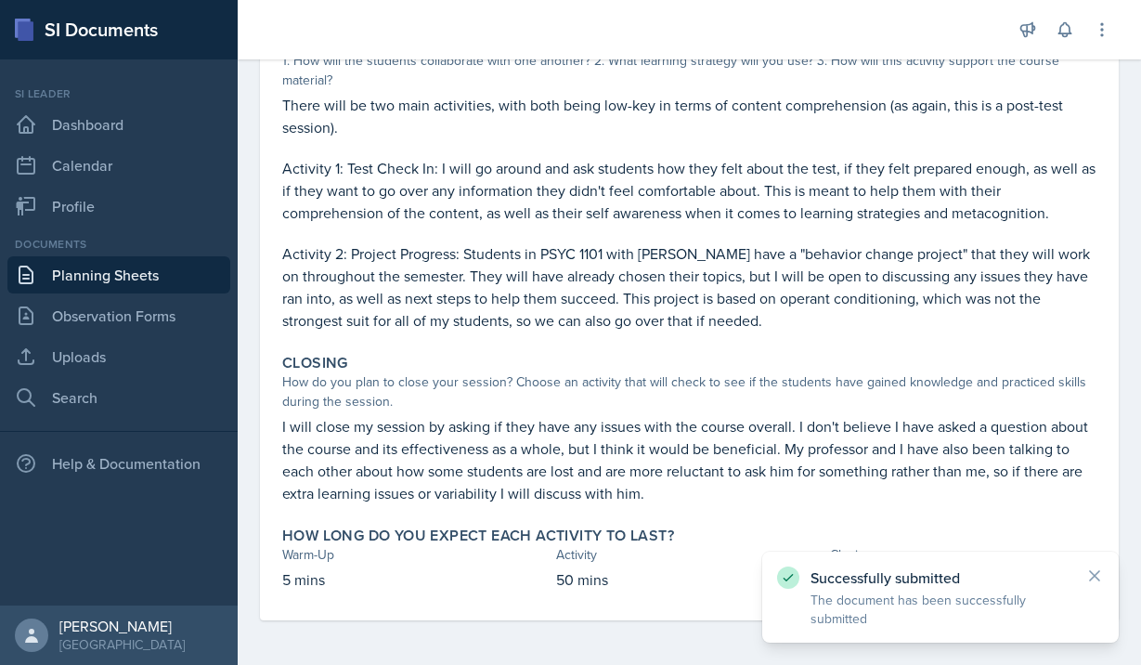
click at [1099, 575] on icon at bounding box center [1094, 575] width 19 height 19
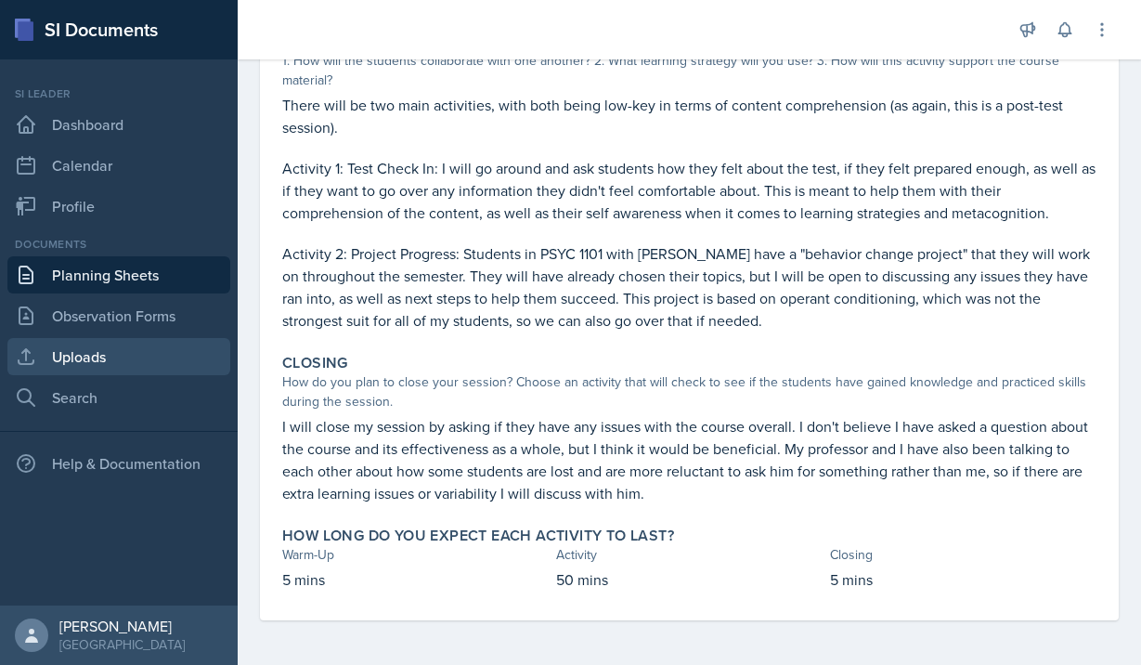
click at [87, 354] on link "Uploads" at bounding box center [118, 356] width 223 height 37
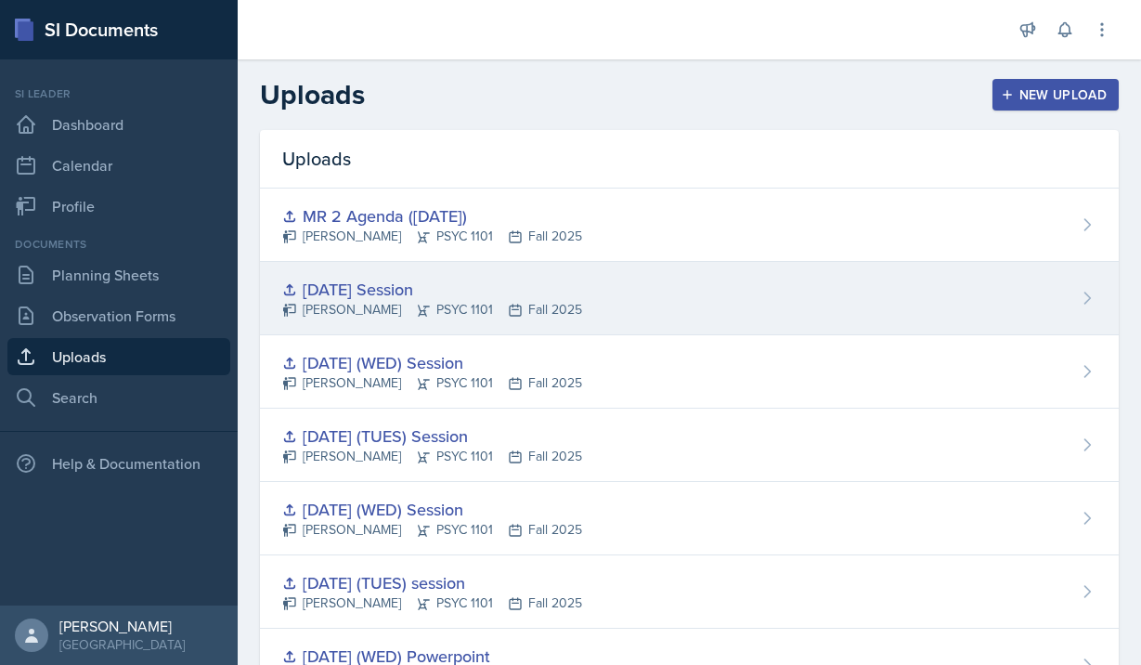
click at [442, 289] on div "[DATE] Session" at bounding box center [432, 289] width 300 height 25
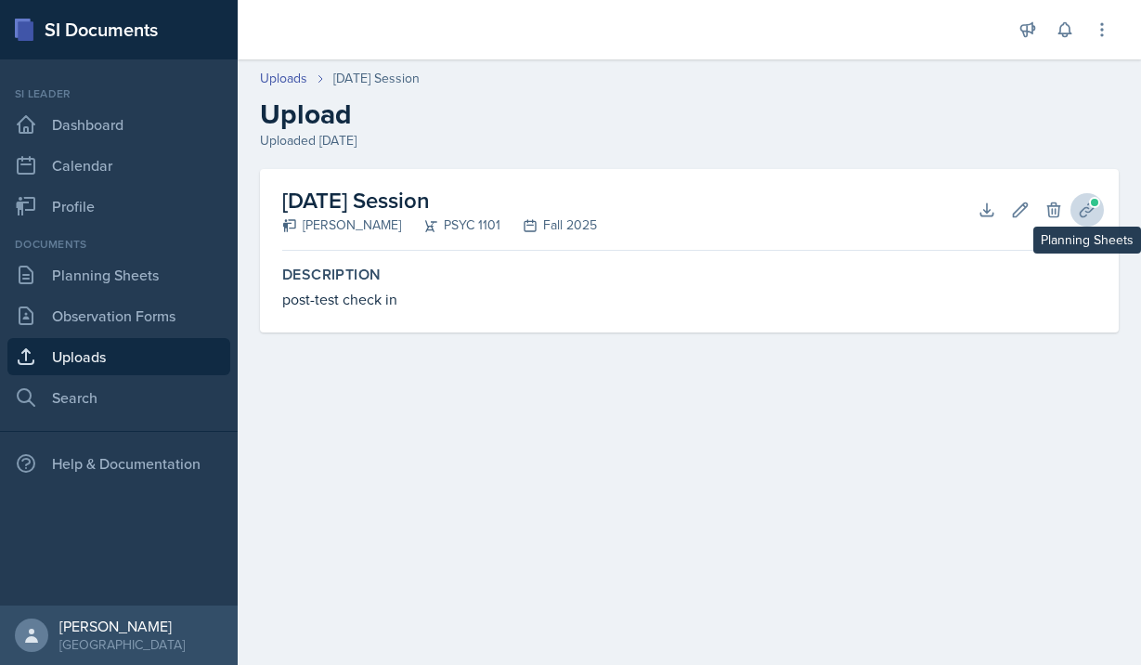
click at [1092, 203] on span at bounding box center [1094, 202] width 11 height 11
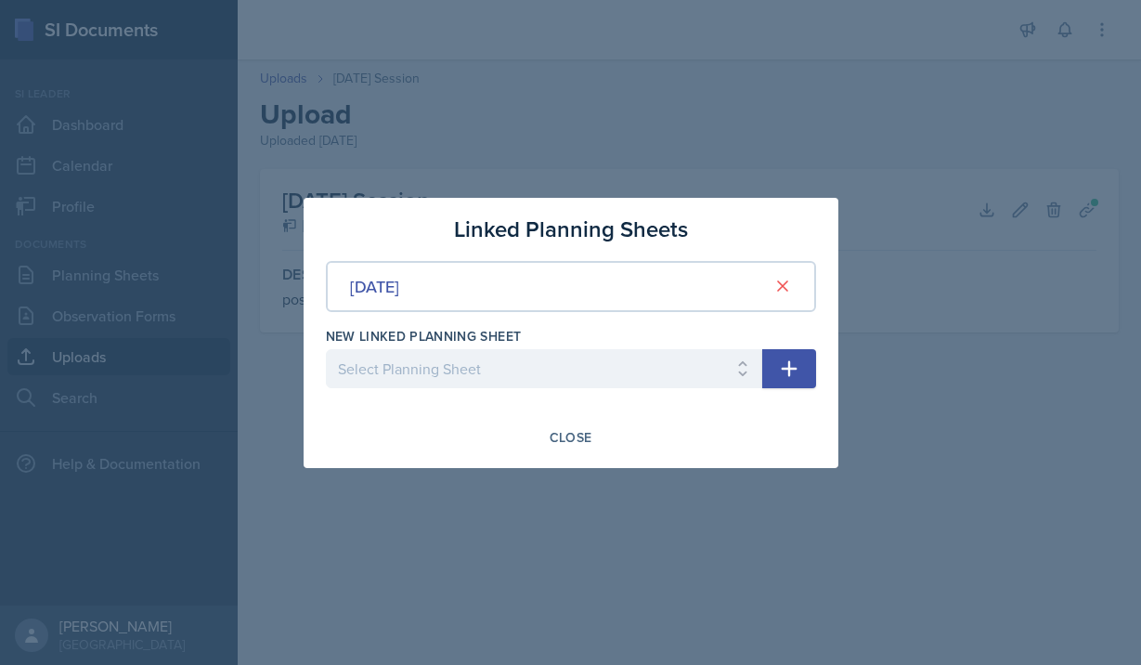
click at [852, 142] on div at bounding box center [570, 332] width 1141 height 665
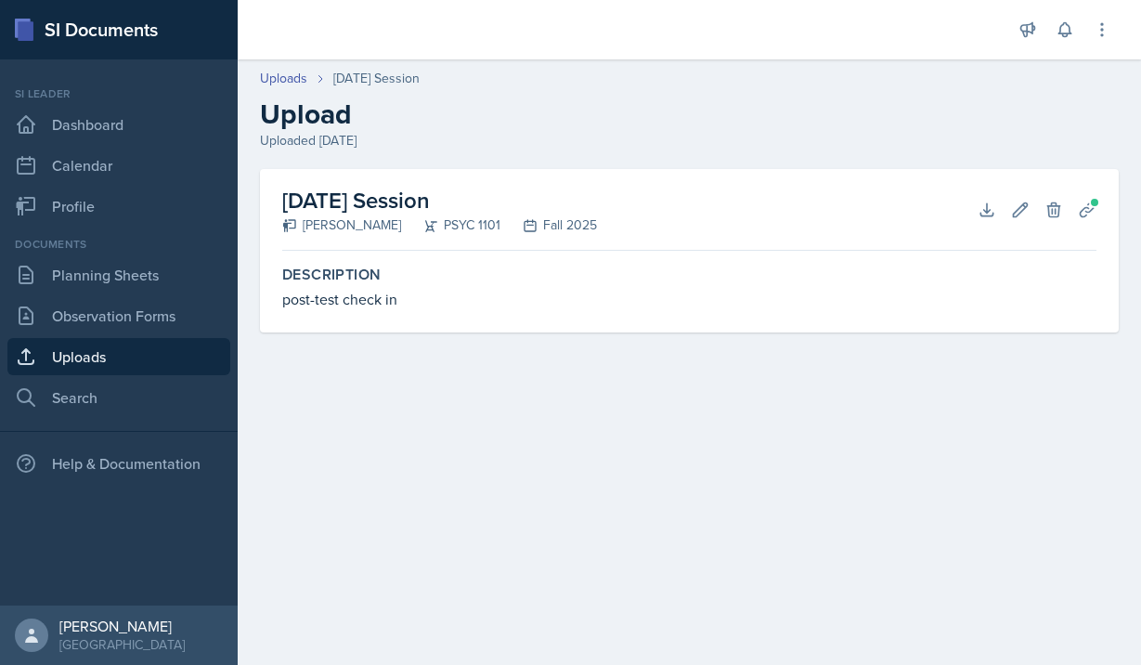
click at [407, 194] on h2 "[DATE] Session" at bounding box center [439, 200] width 315 height 33
click at [993, 203] on icon at bounding box center [986, 209] width 19 height 19
